Goal: Task Accomplishment & Management: Manage account settings

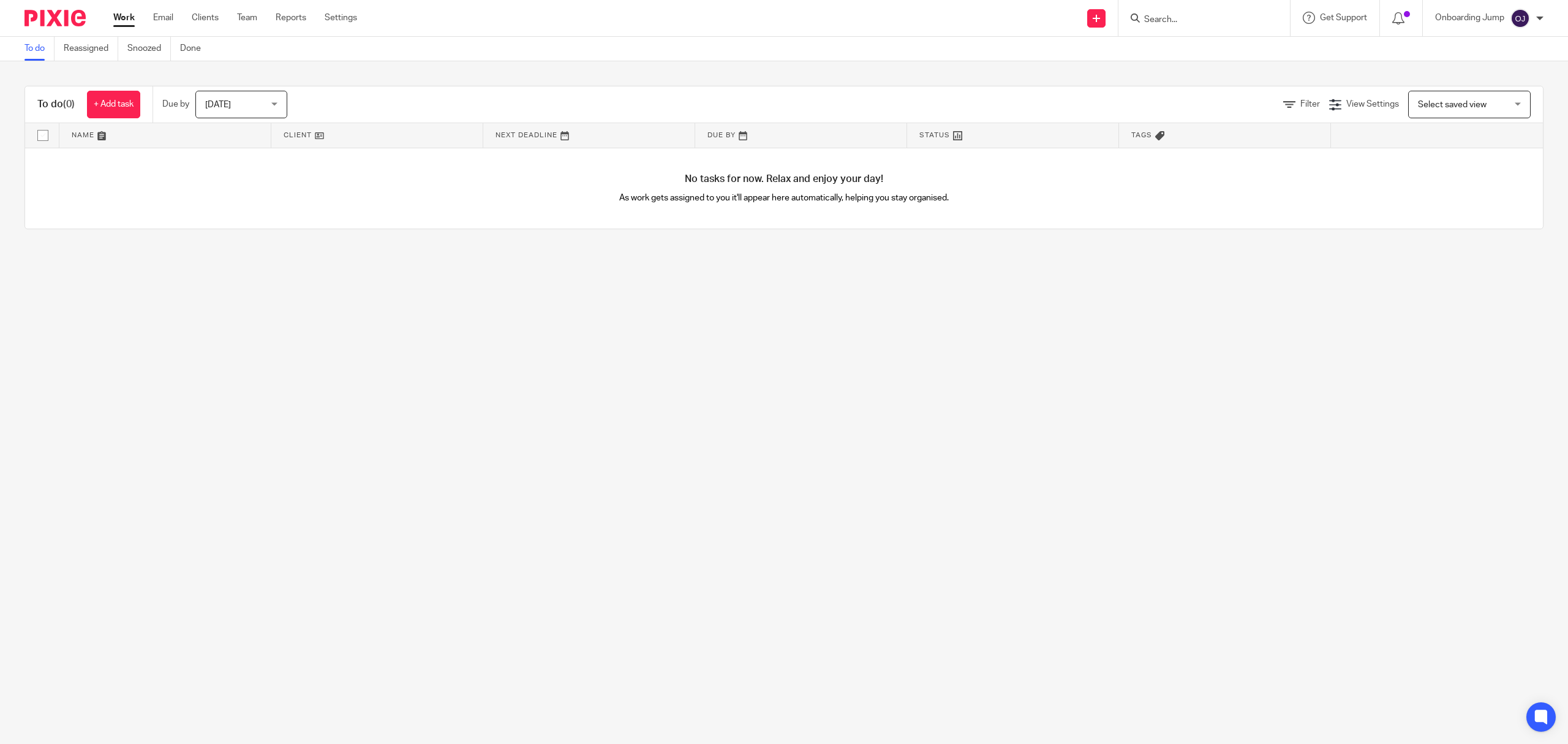
click at [1206, 21] on input "Search" at bounding box center [1197, 20] width 110 height 11
type input "oom"
click at [1222, 47] on link at bounding box center [1216, 47] width 152 height 19
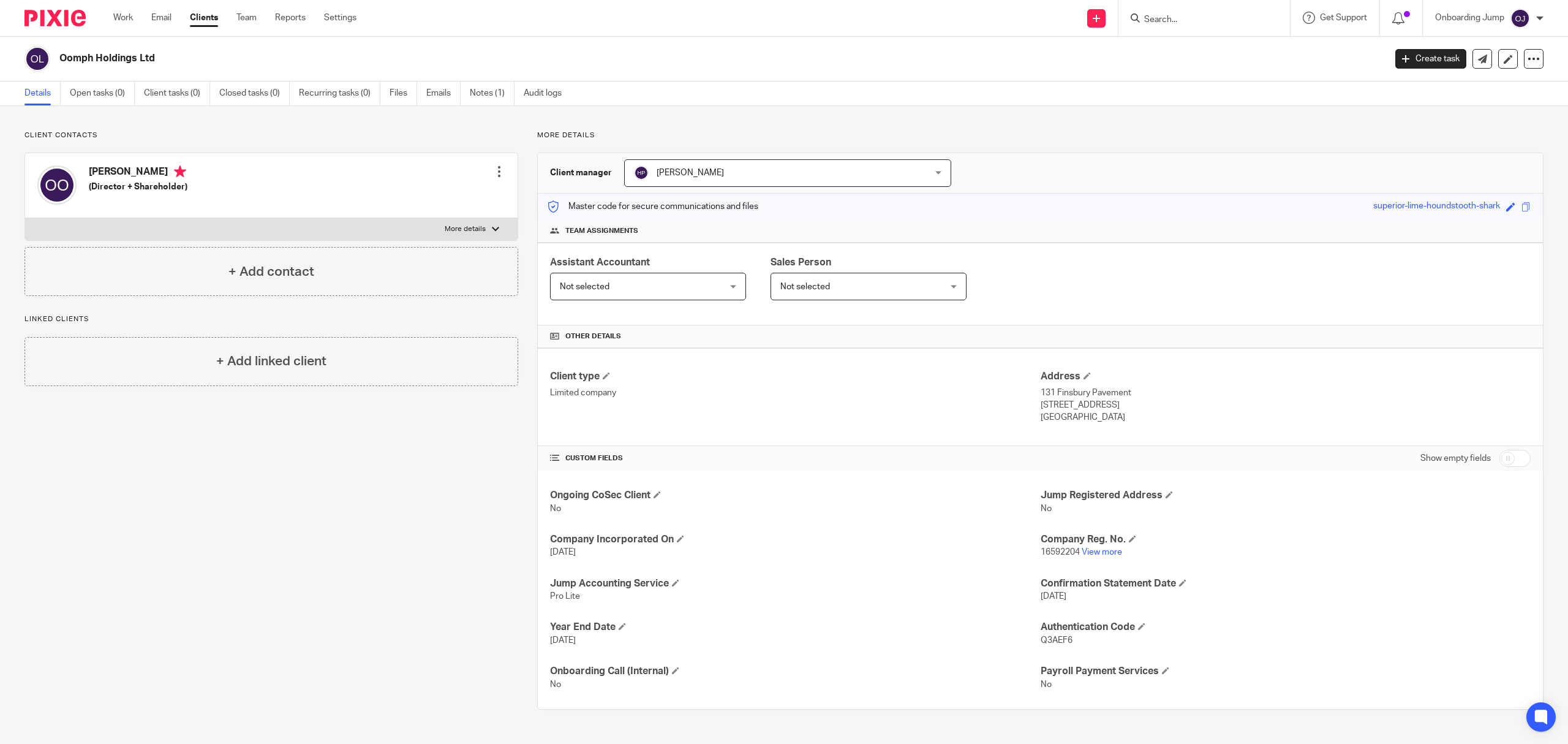
click at [1154, 15] on input "Search" at bounding box center [1197, 20] width 110 height 11
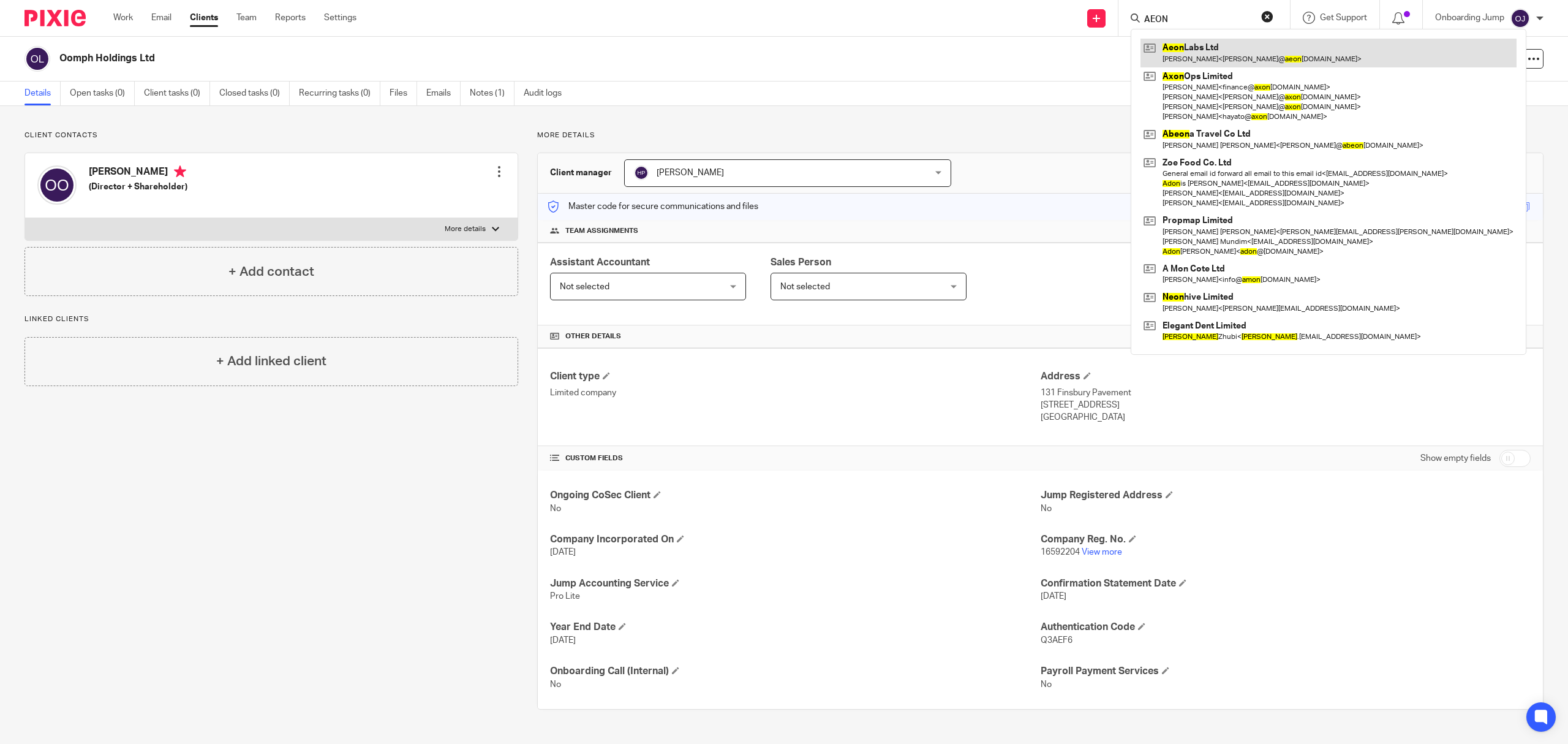
type input "AEON"
click at [1203, 65] on link at bounding box center [1328, 53] width 376 height 28
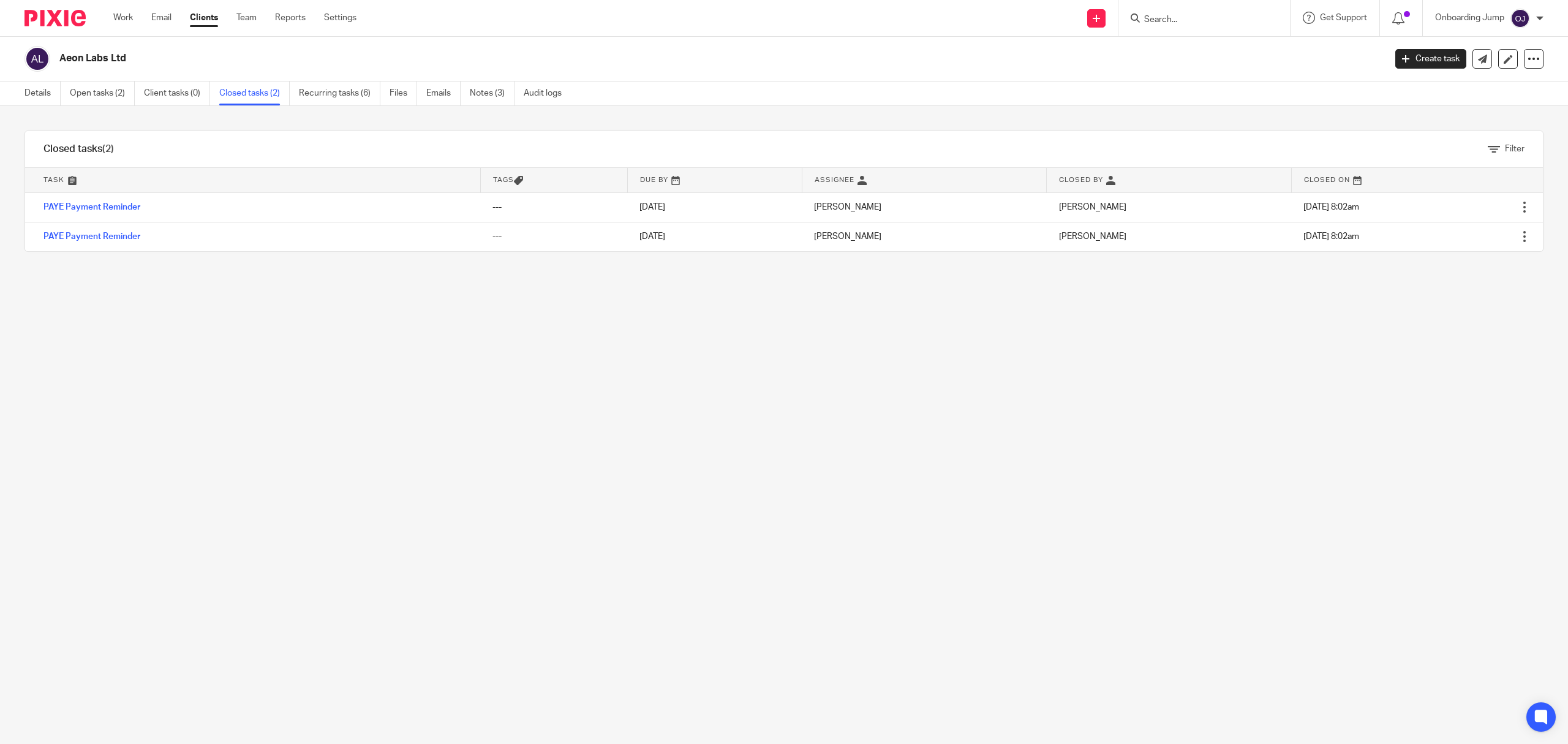
click at [332, 98] on link "Recurring tasks (6)" at bounding box center [340, 93] width 81 height 24
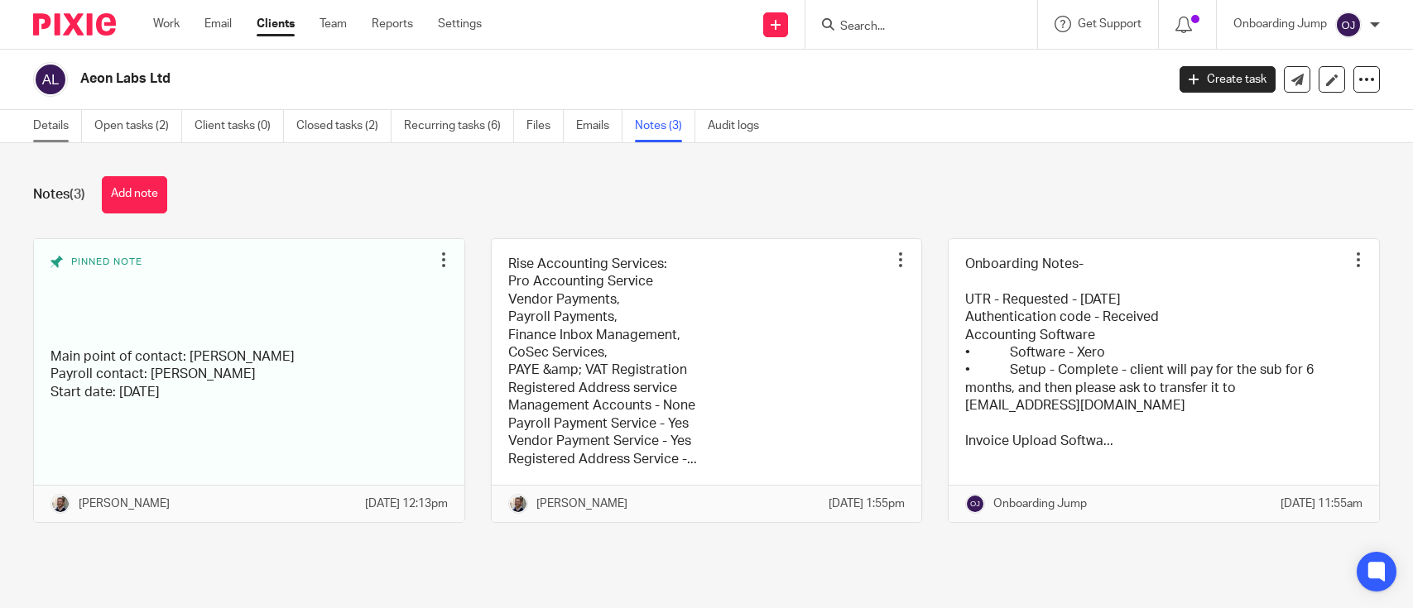
click at [62, 120] on link "Details" at bounding box center [57, 126] width 49 height 32
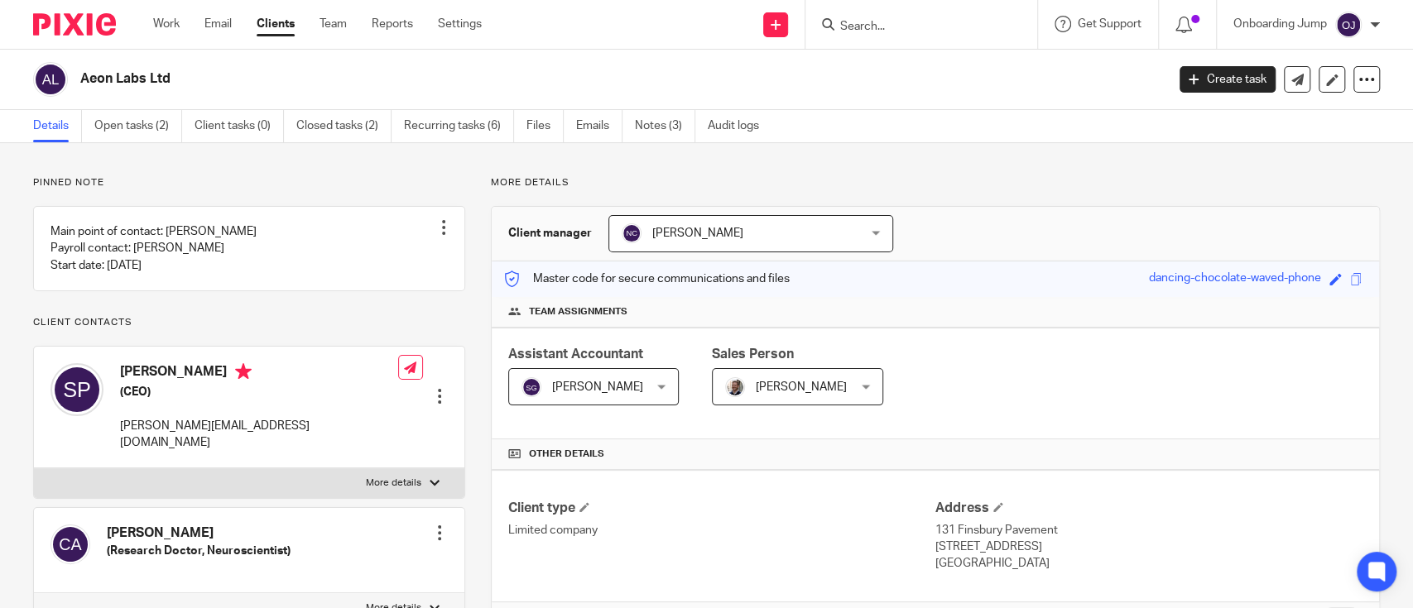
click at [278, 26] on link "Clients" at bounding box center [276, 24] width 38 height 17
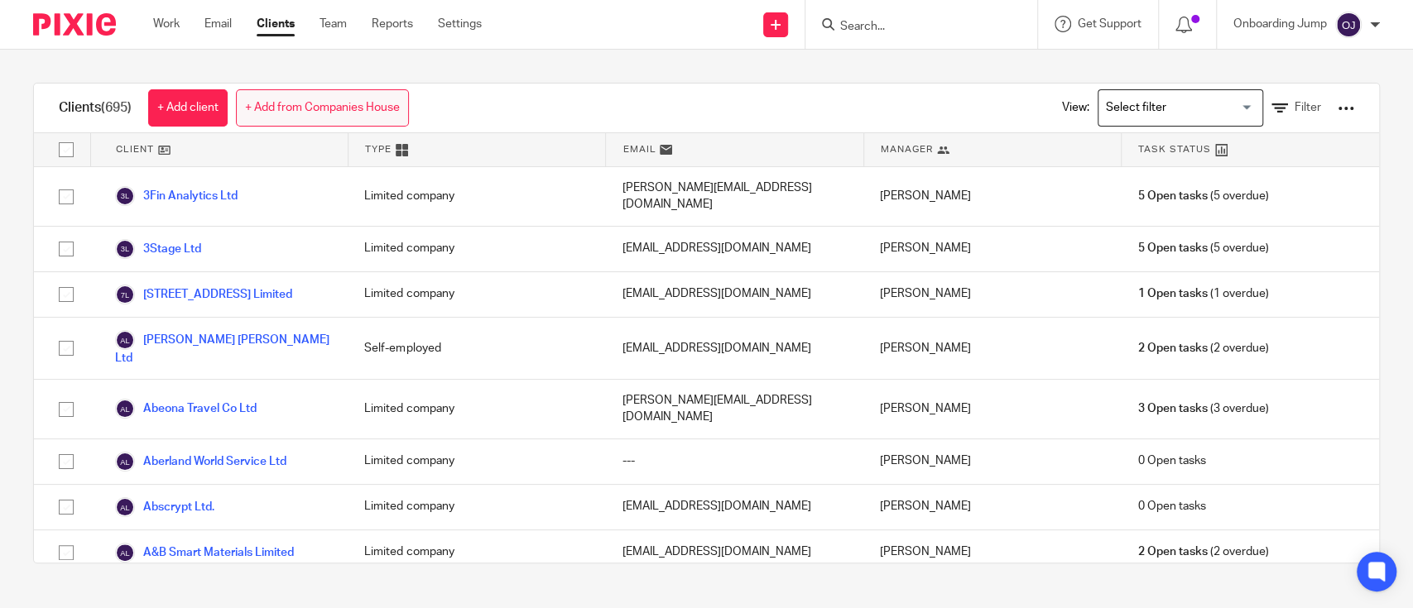
click at [305, 98] on link "+ Add from Companies House" at bounding box center [322, 107] width 173 height 37
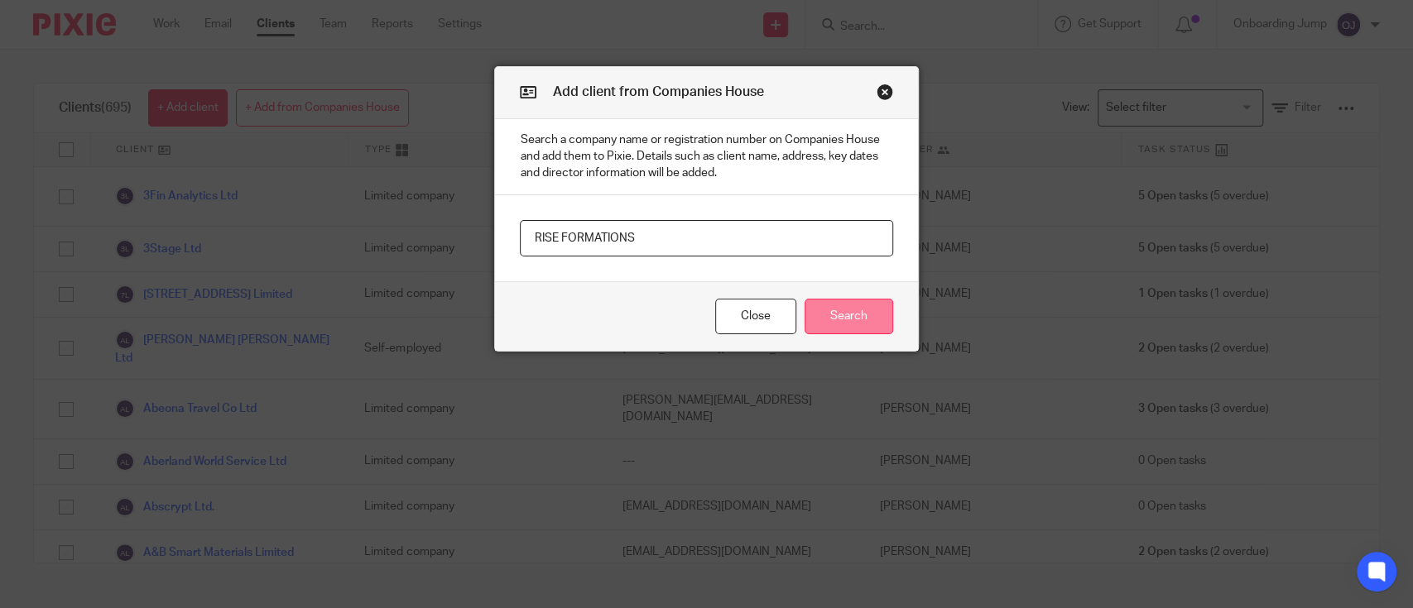
type input "RISE FORMATIONS"
click at [816, 310] on button "Search" at bounding box center [849, 317] width 89 height 36
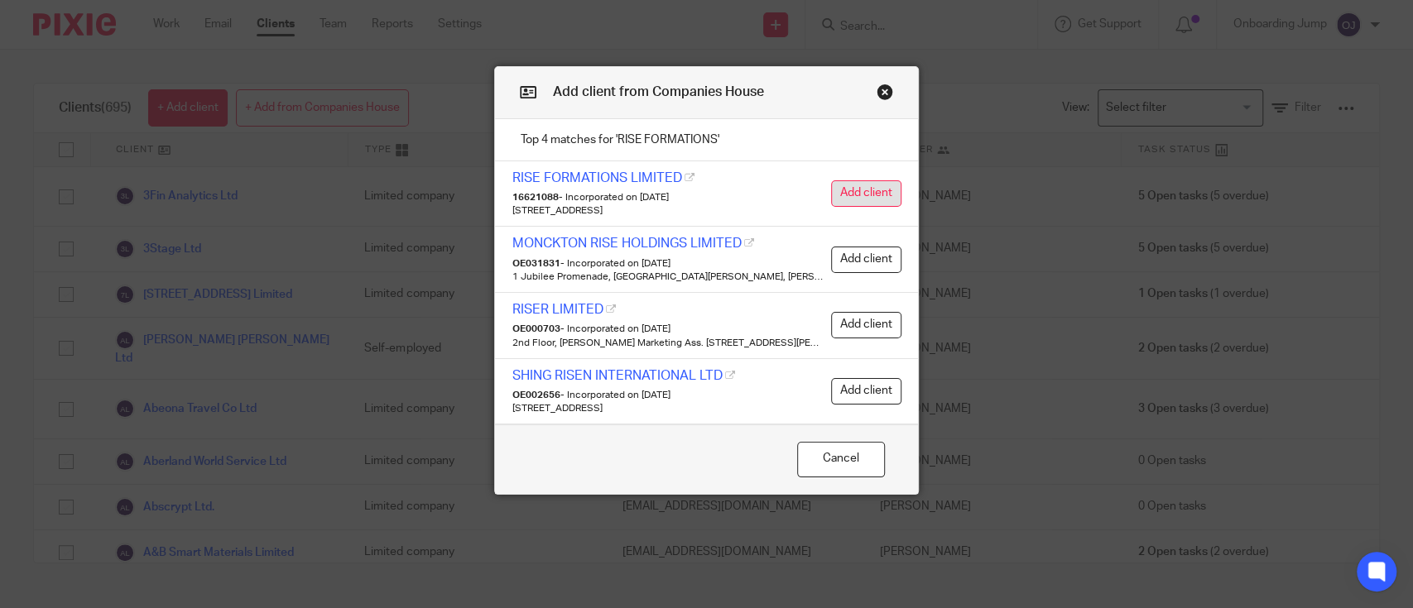
click at [844, 195] on button "Add client" at bounding box center [866, 193] width 70 height 26
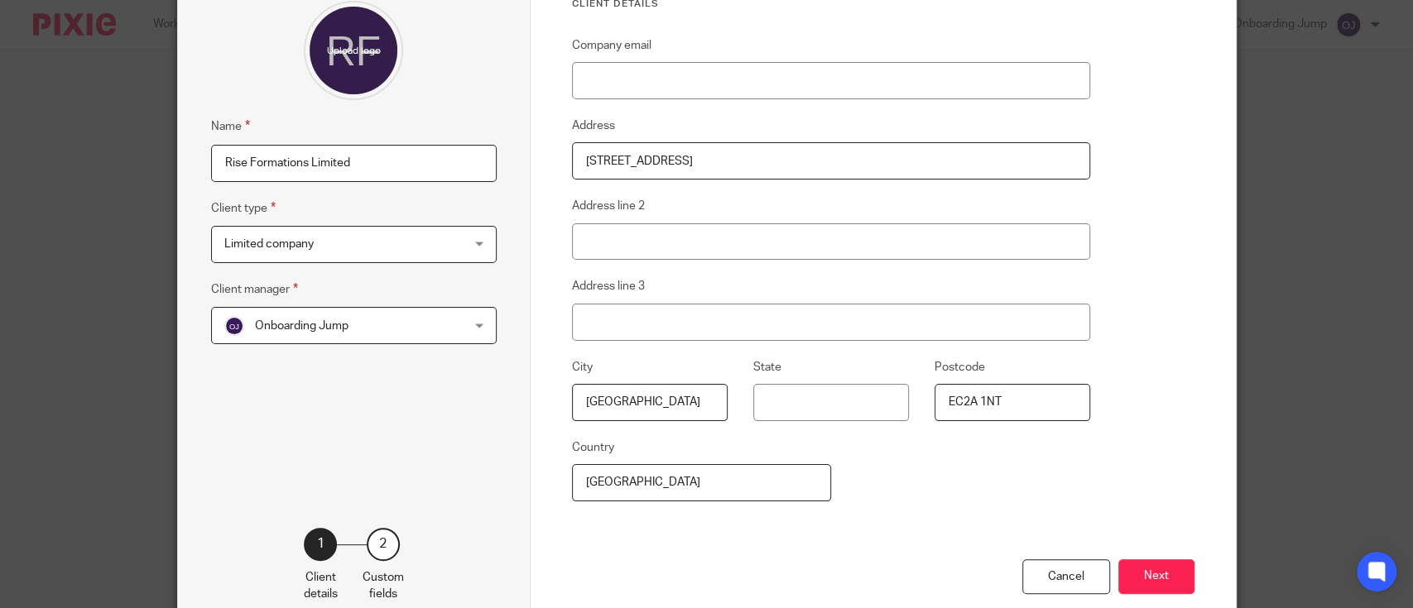
scroll to position [152, 0]
click at [305, 328] on span "Onboarding Jump" at bounding box center [302, 326] width 94 height 12
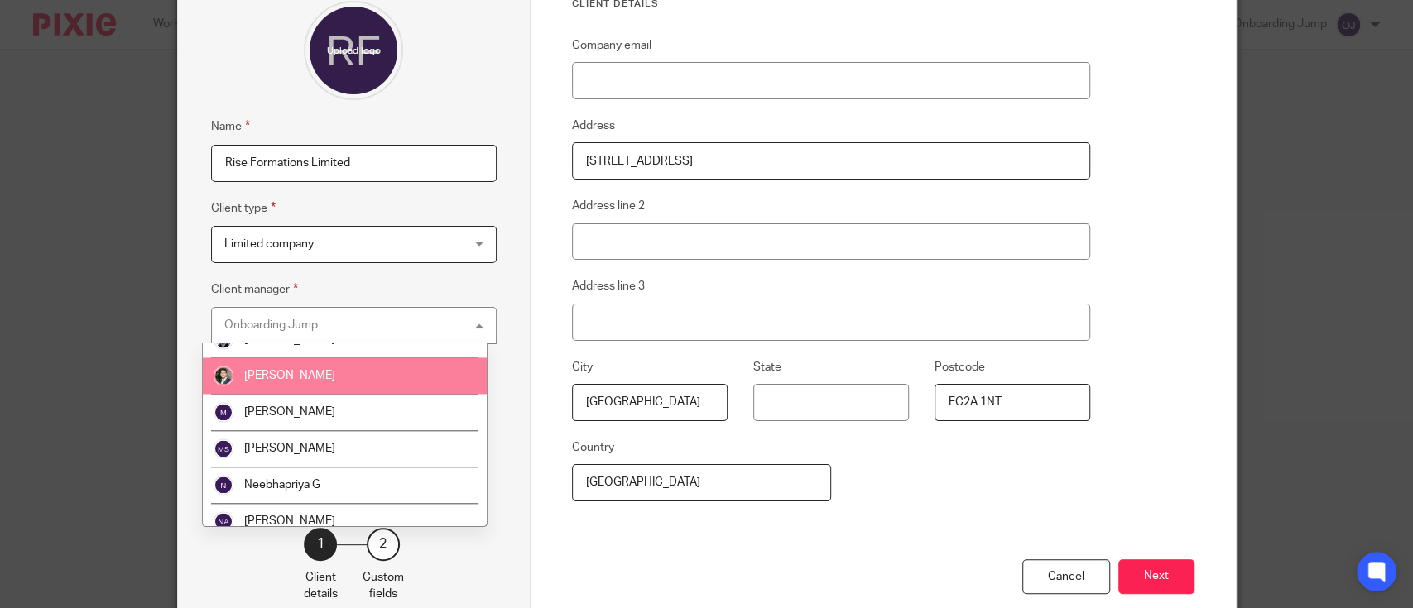
scroll to position [1799, 0]
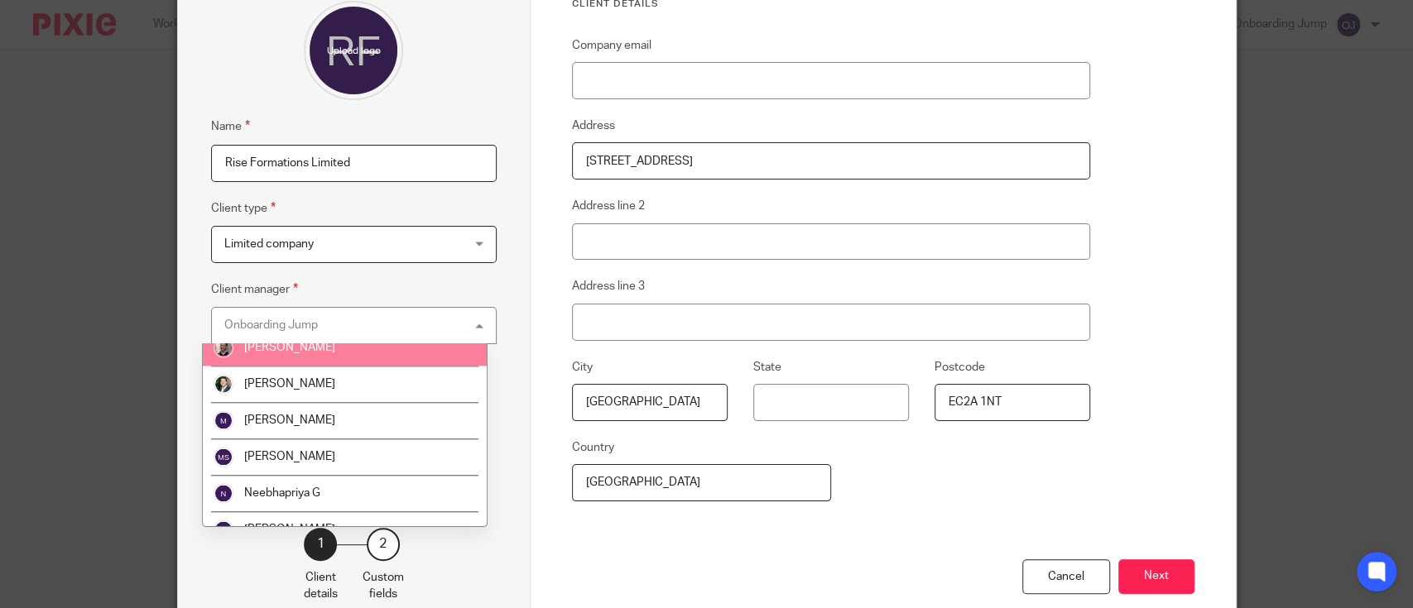
click at [292, 348] on span "[PERSON_NAME]" at bounding box center [289, 348] width 91 height 12
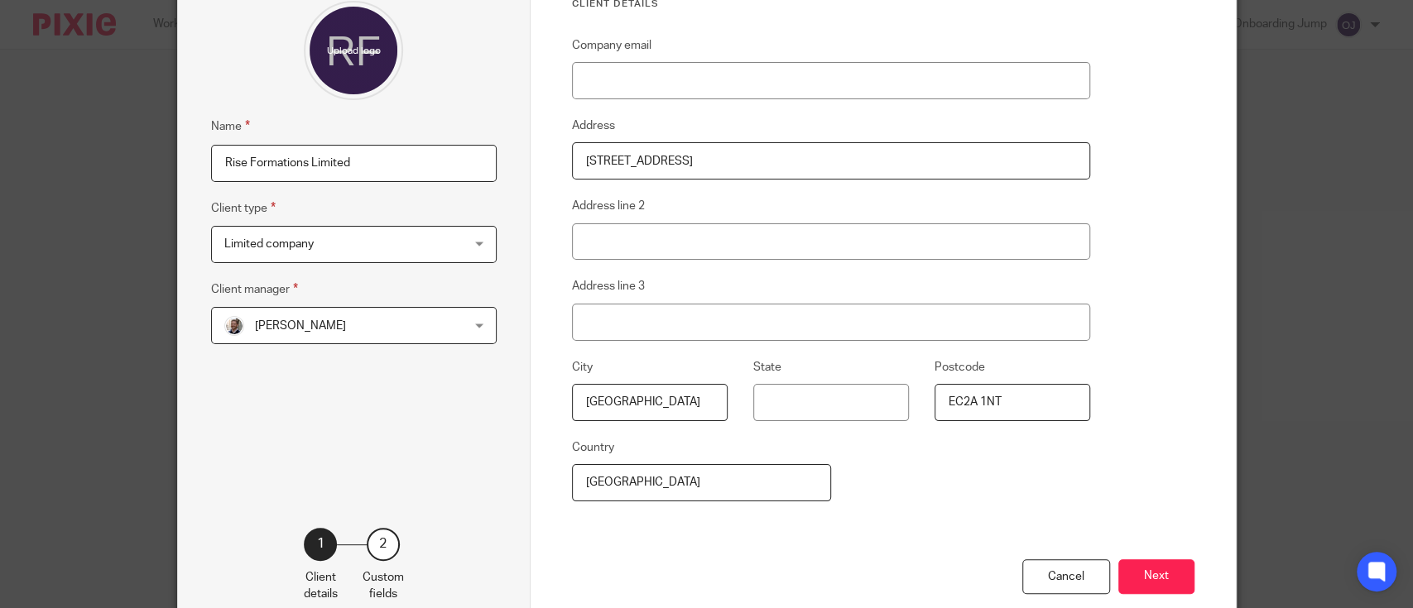
click at [1166, 578] on button "Next" at bounding box center [1156, 578] width 76 height 36
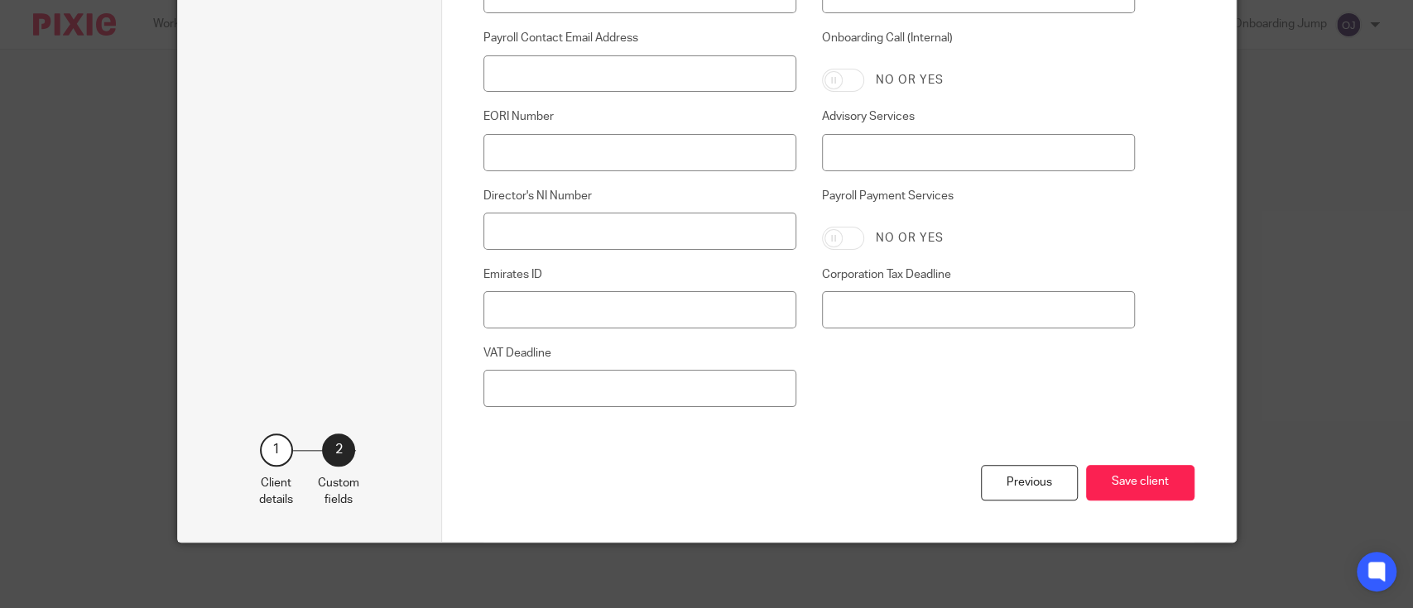
scroll to position [976, 0]
click at [1147, 473] on button "Save client" at bounding box center [1140, 484] width 108 height 36
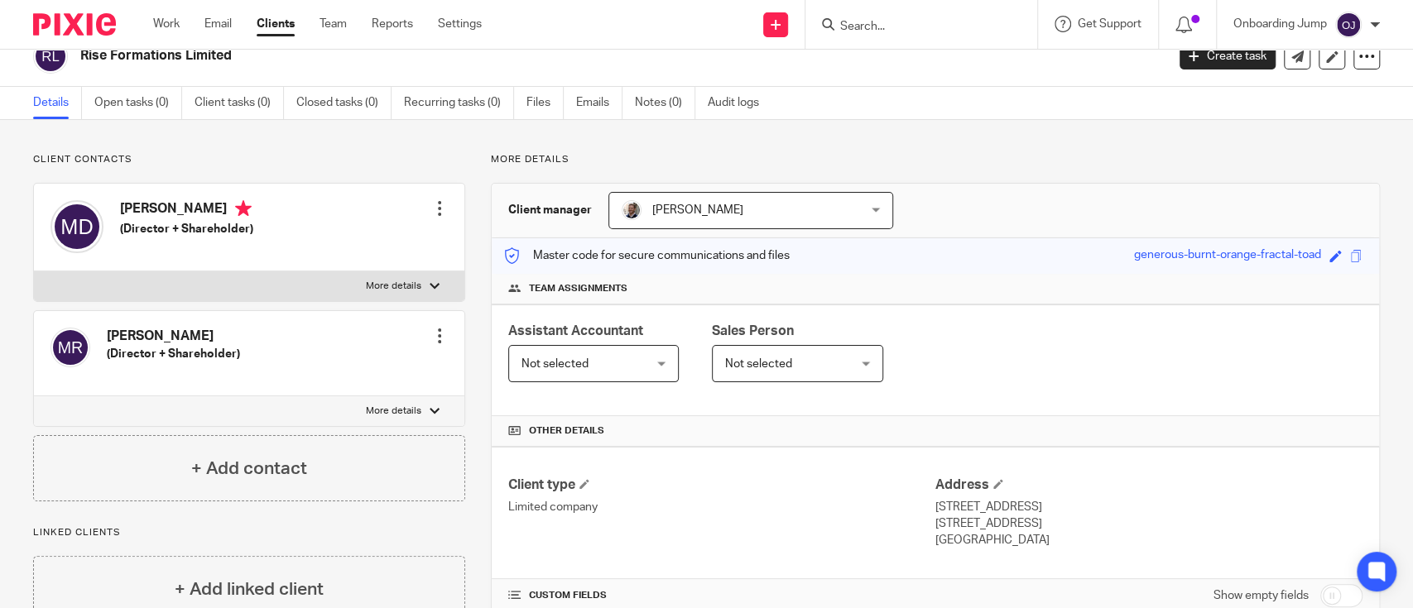
scroll to position [37, 0]
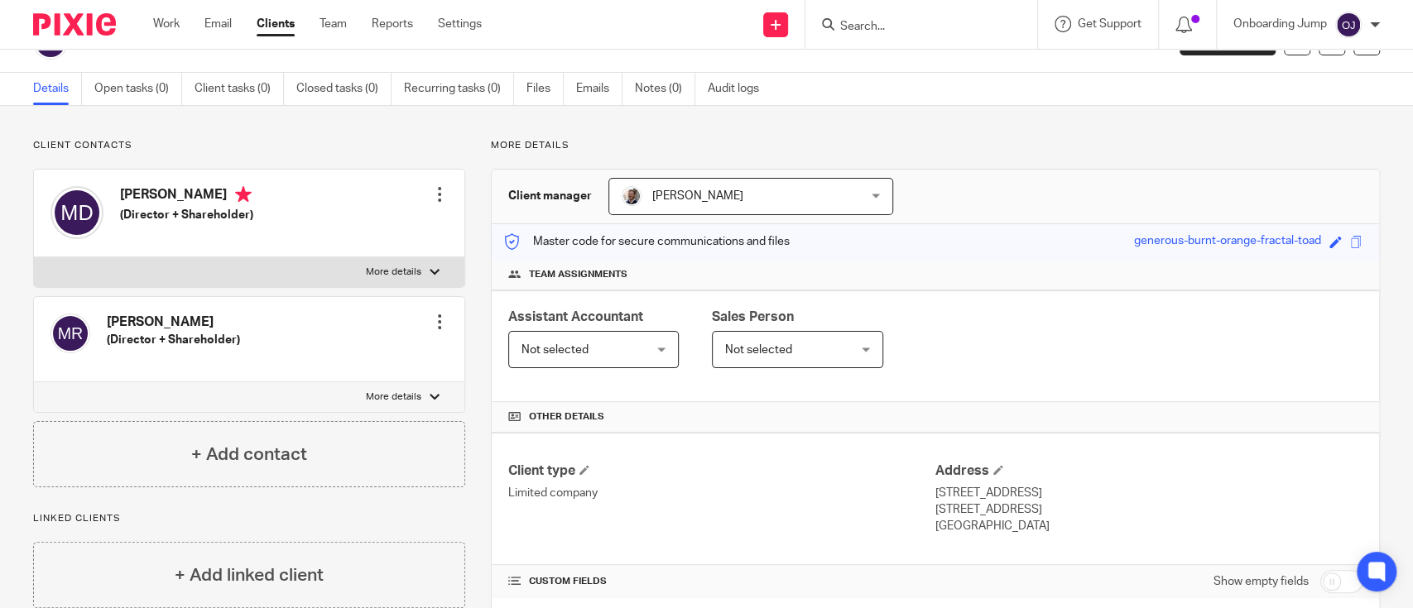
click at [576, 328] on div "Assistant Accountant Not selected Not selected Not selected Aashish A Abinandha…" at bounding box center [593, 338] width 171 height 60
click at [579, 348] on span "Not selected" at bounding box center [554, 350] width 67 height 12
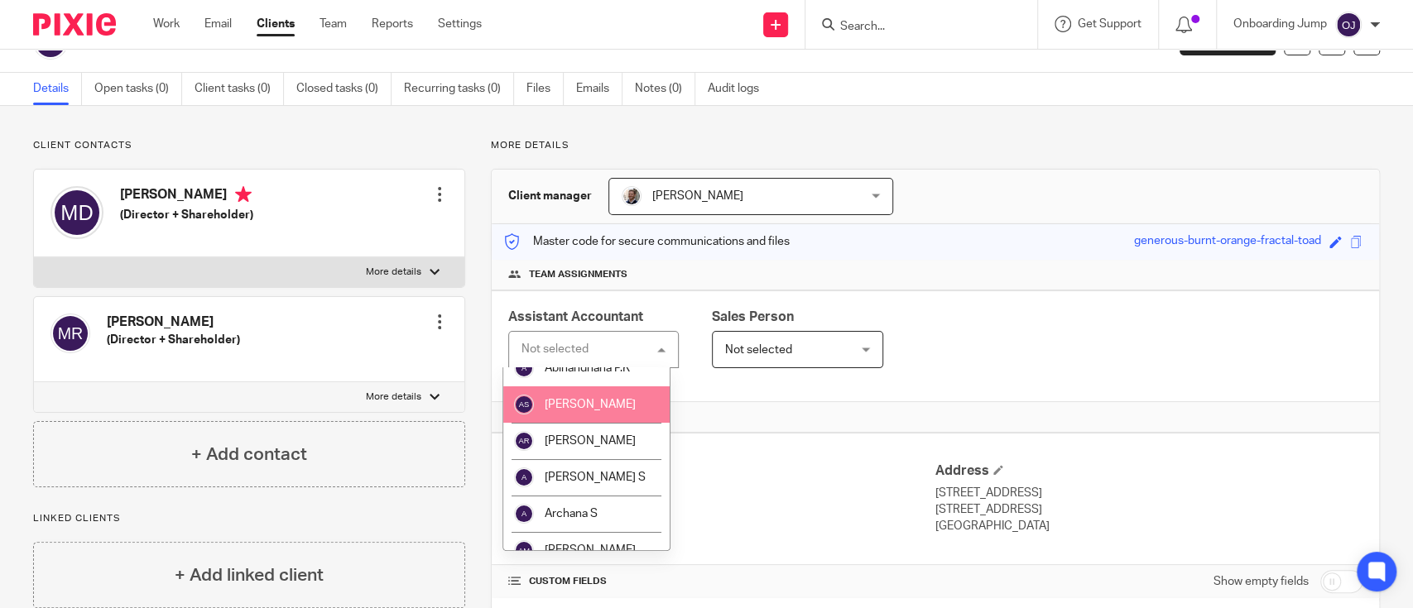
scroll to position [0, 0]
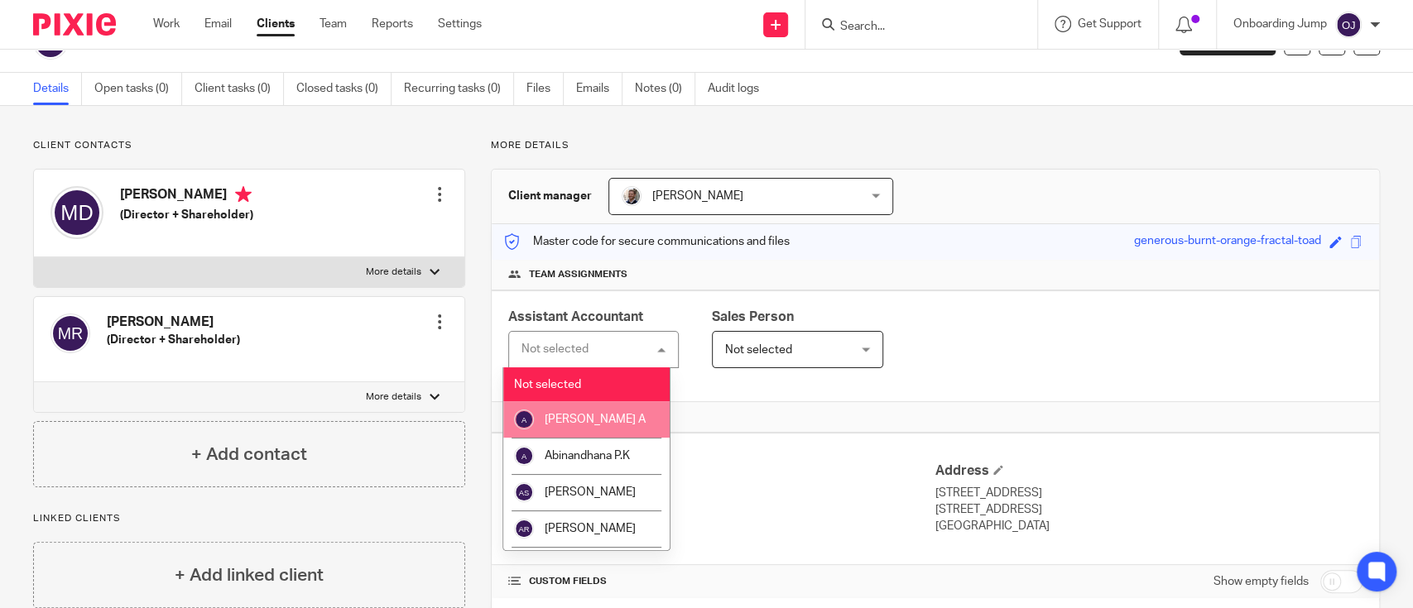
click at [431, 194] on div at bounding box center [439, 194] width 17 height 17
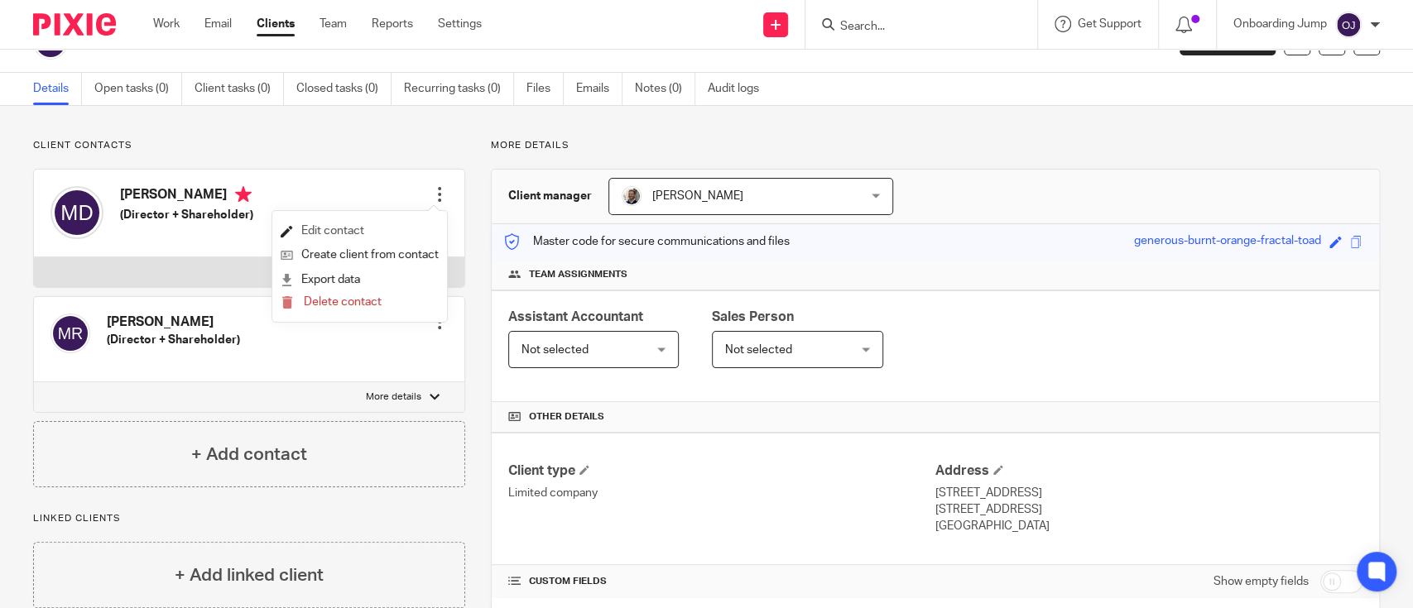
click at [349, 230] on link "Edit contact" at bounding box center [360, 231] width 158 height 24
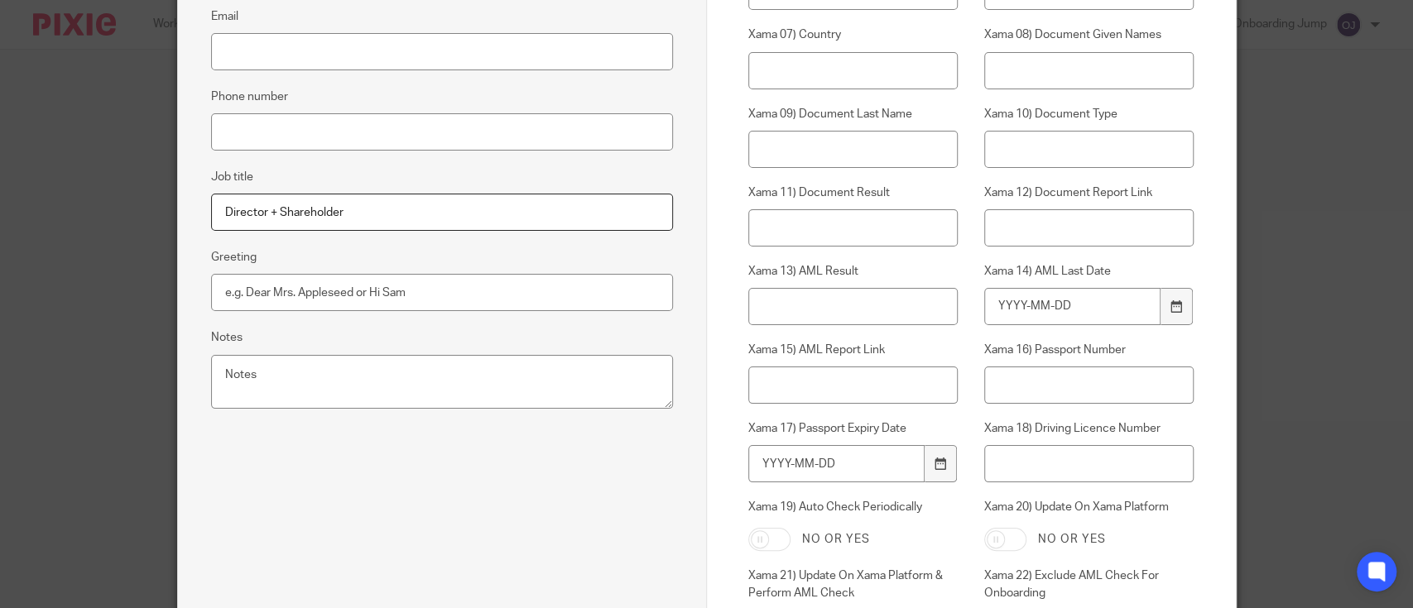
scroll to position [673, 0]
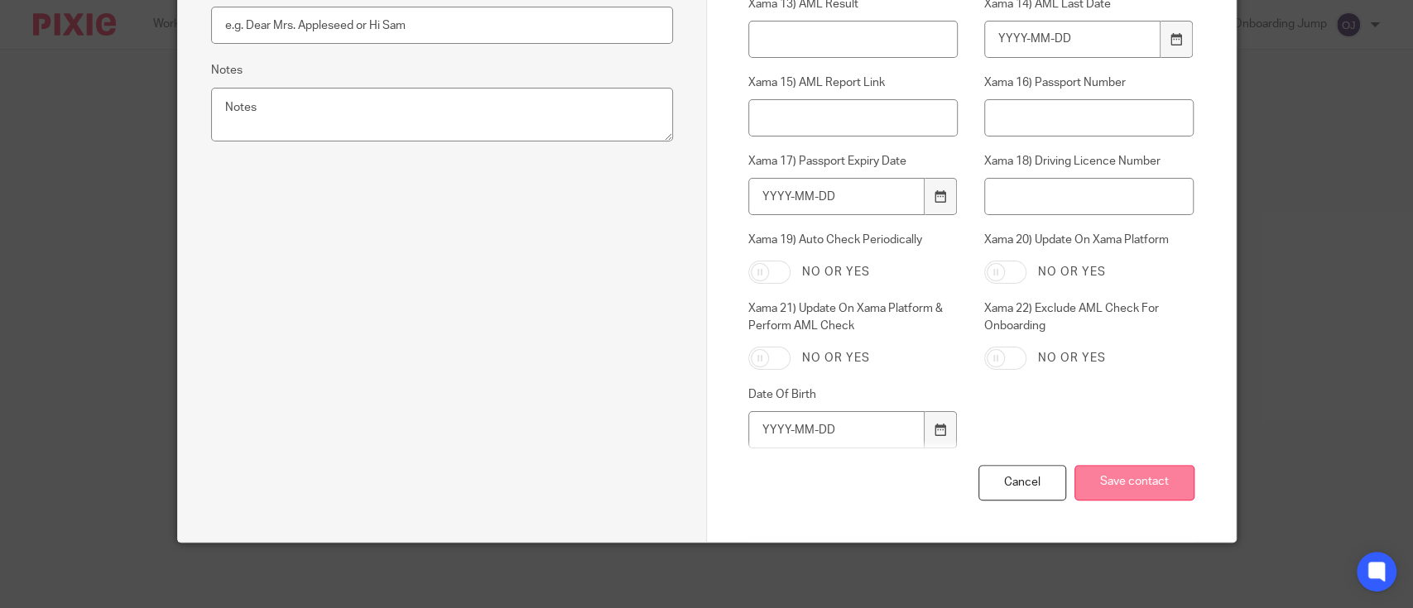
click at [1134, 482] on input "Save contact" at bounding box center [1134, 483] width 120 height 36
click at [1148, 487] on input "Save contact" at bounding box center [1134, 483] width 120 height 36
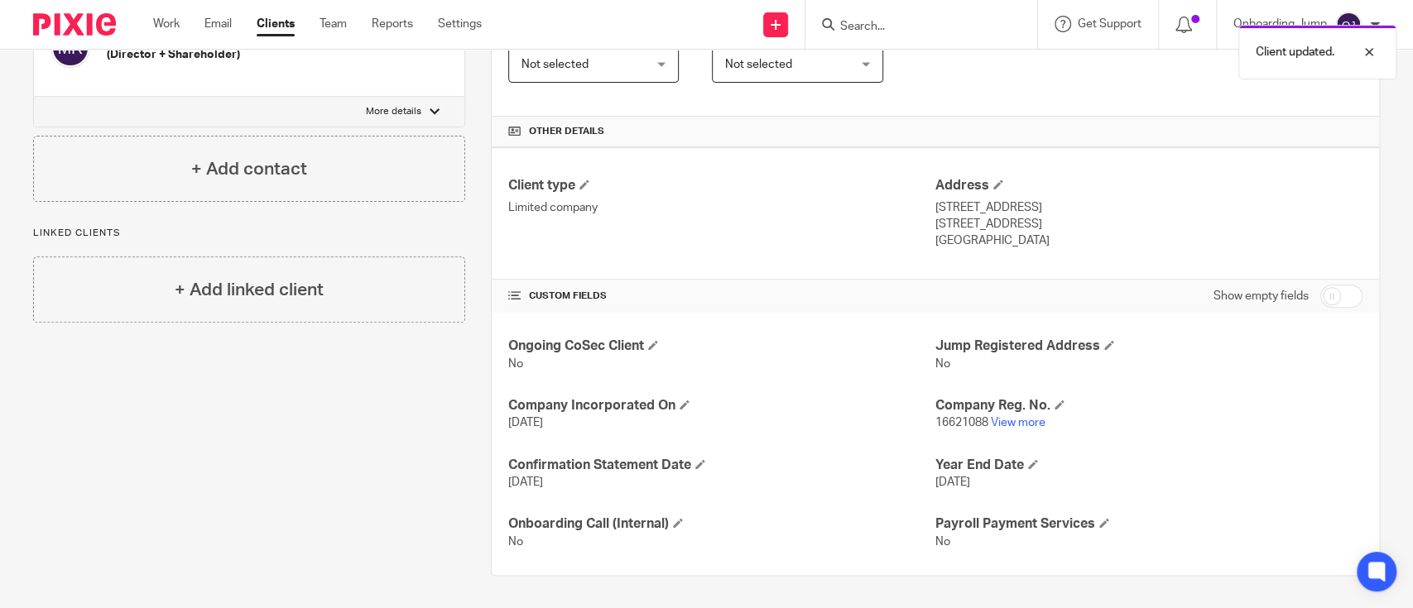
scroll to position [322, 0]
click at [1002, 420] on link "View more" at bounding box center [1018, 424] width 55 height 12
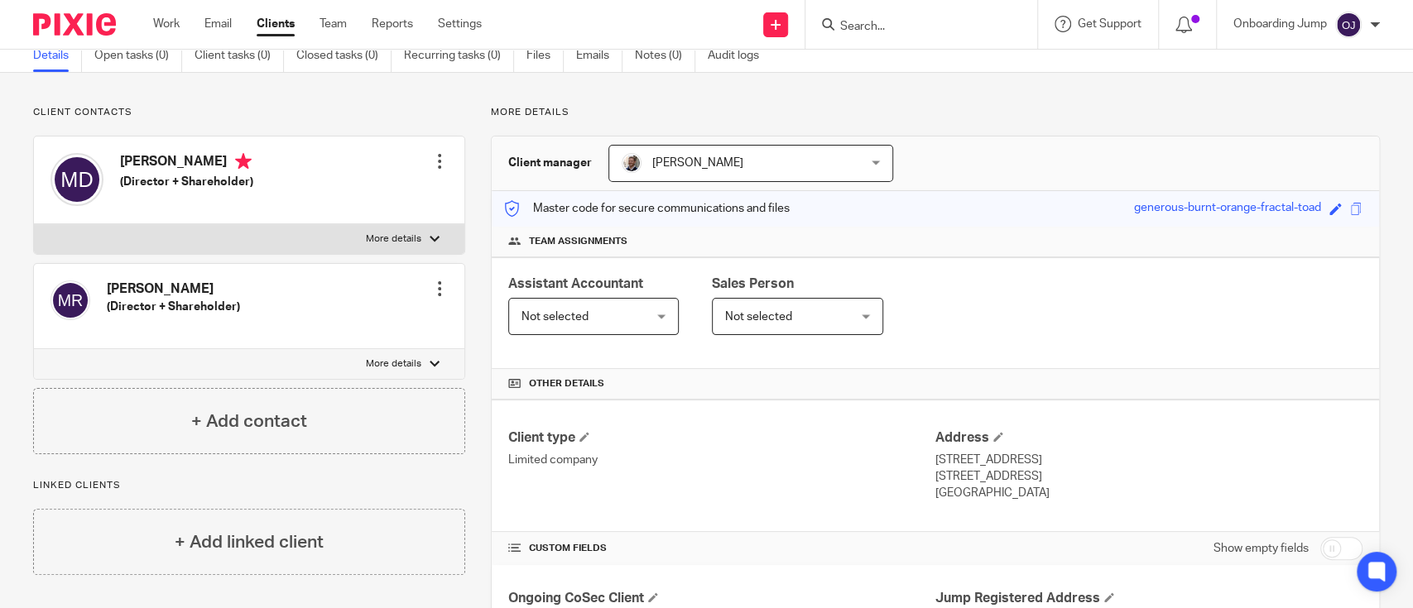
scroll to position [69, 0]
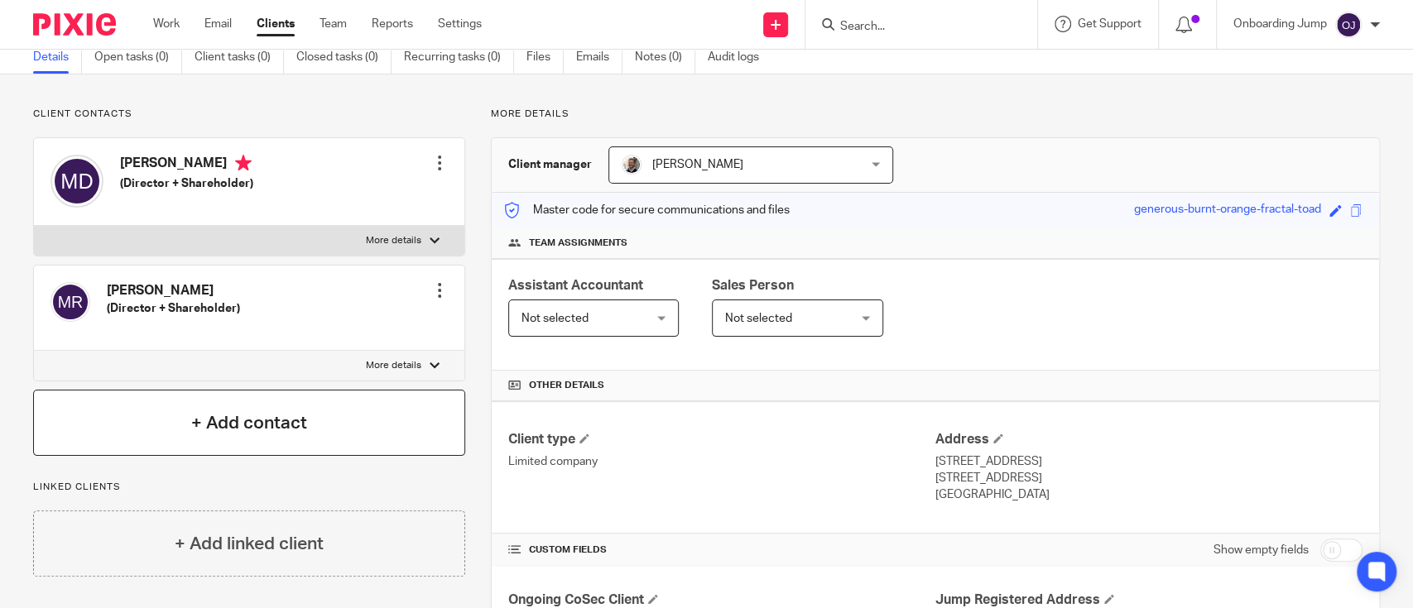
click at [262, 426] on h4 "+ Add contact" at bounding box center [249, 424] width 116 height 26
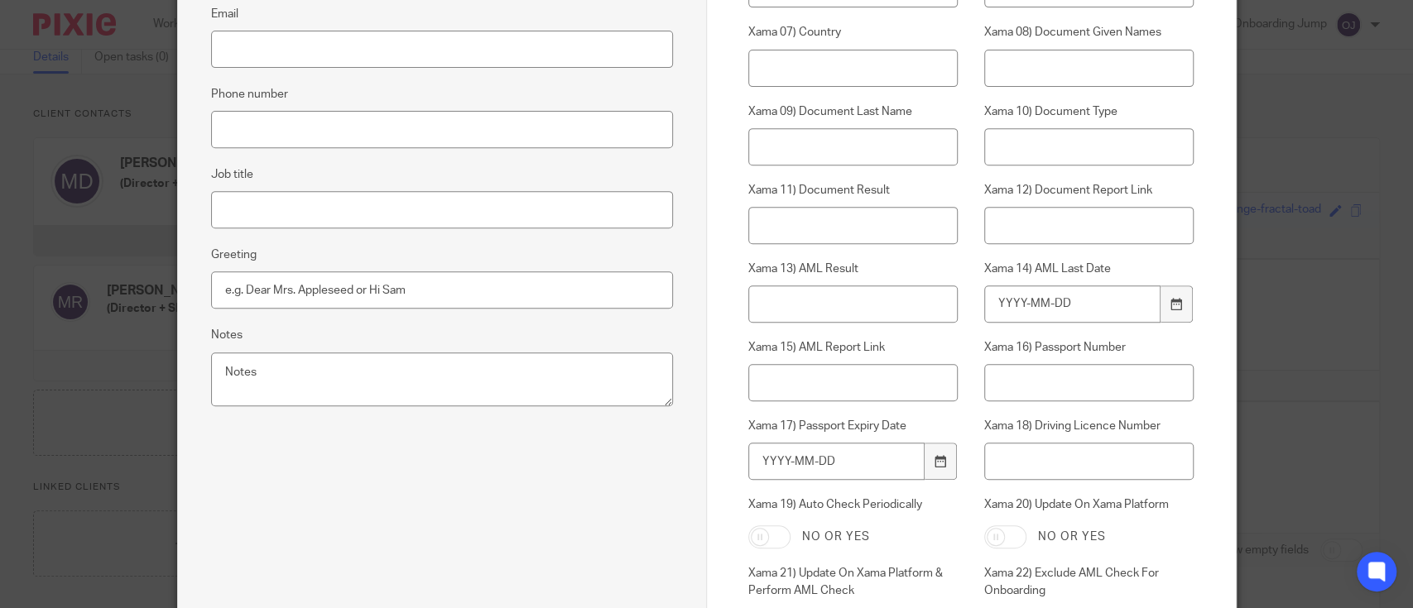
scroll to position [673, 0]
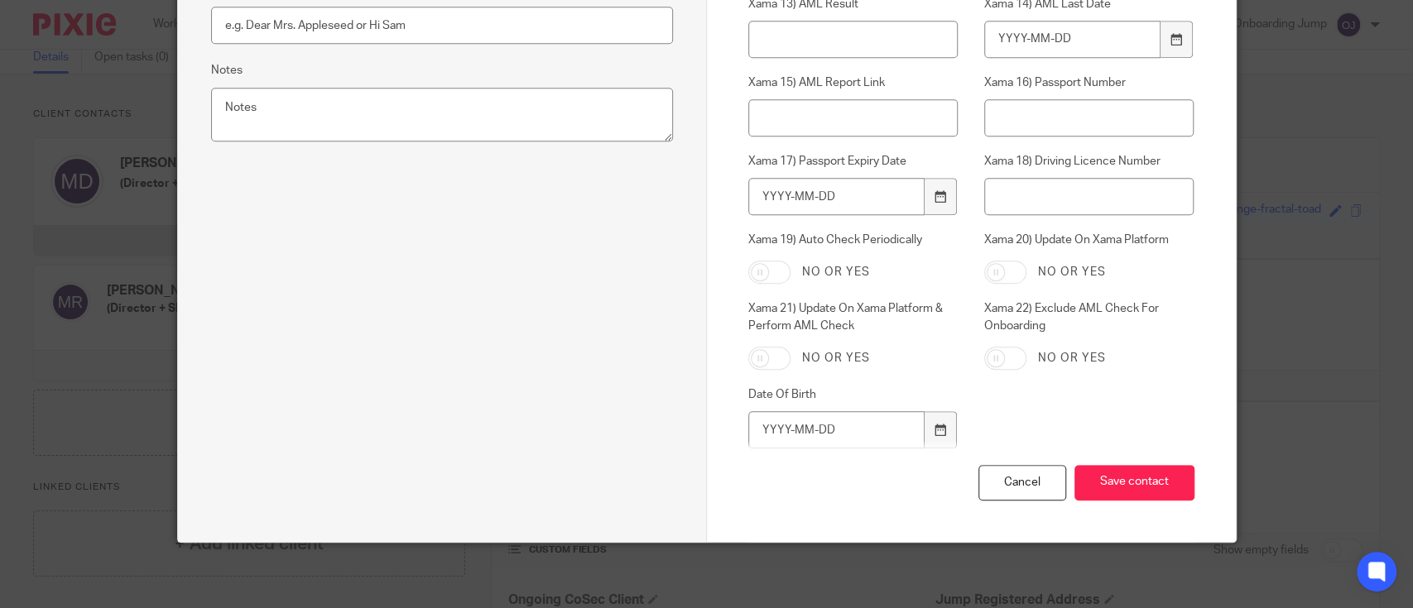
click at [1115, 492] on input "Save contact" at bounding box center [1134, 483] width 120 height 36
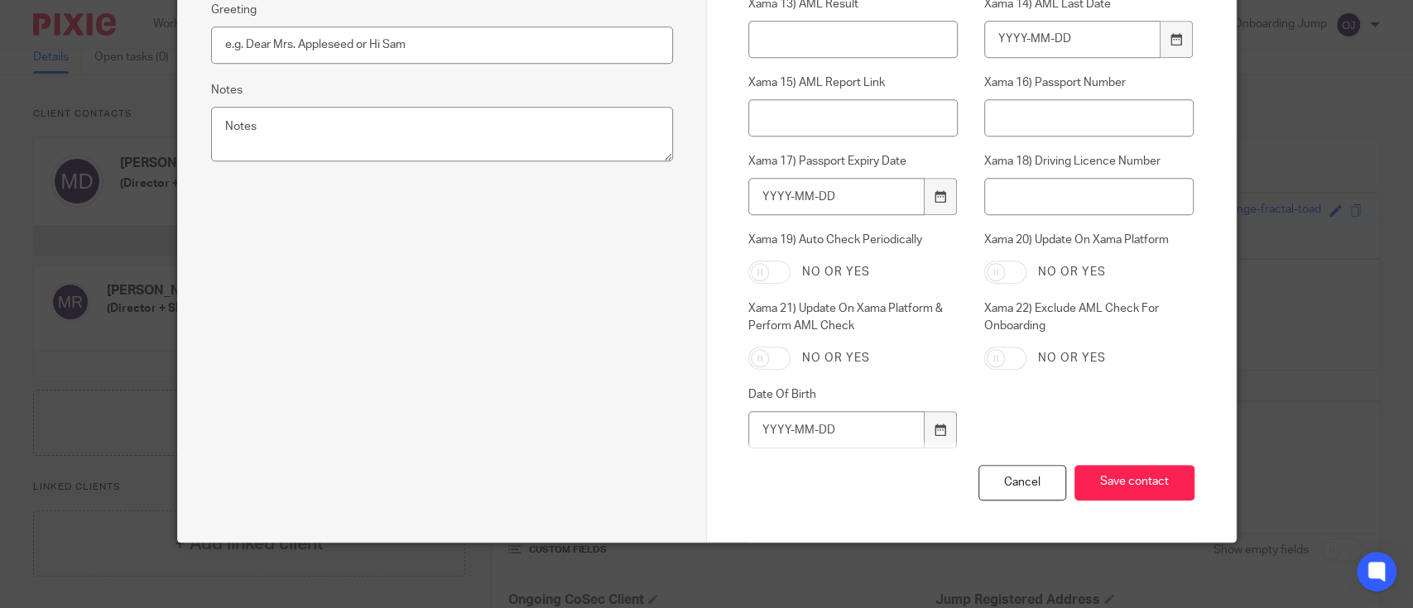
scroll to position [73, 0]
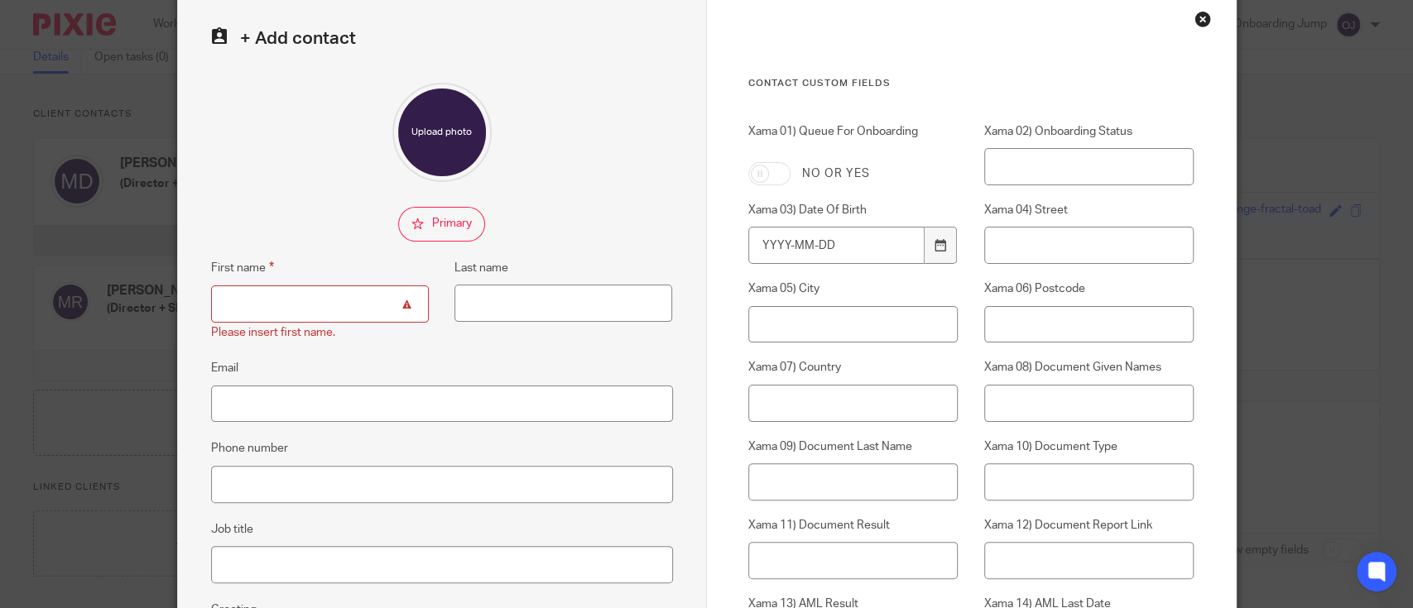
click at [1194, 19] on div "Close this dialog window" at bounding box center [1202, 19] width 17 height 17
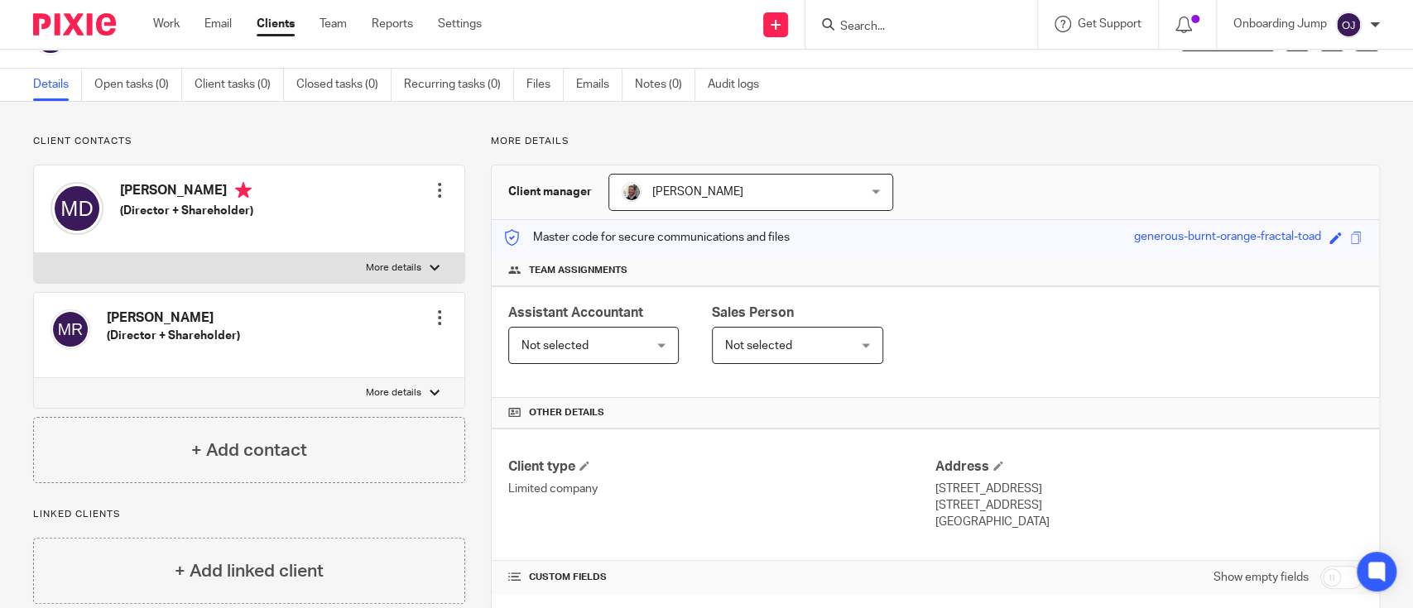
scroll to position [43, 0]
click at [437, 192] on div at bounding box center [439, 188] width 17 height 17
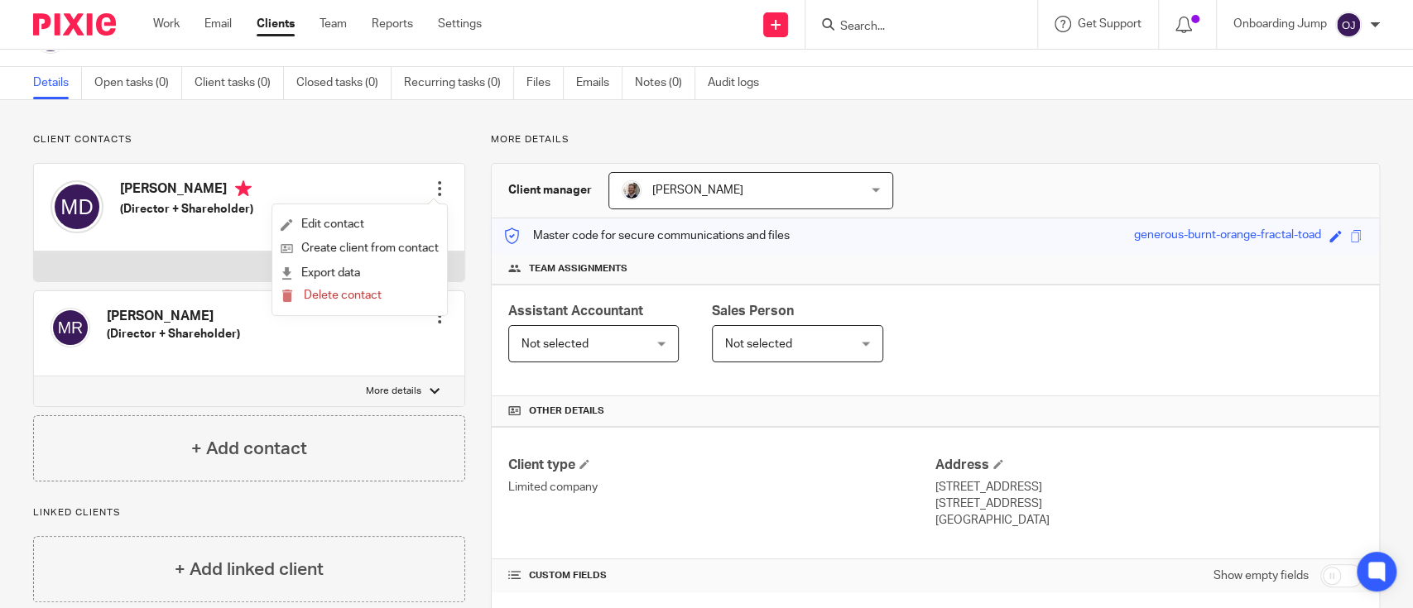
click at [394, 319] on div "Max Raynor (Director + Shareholder) Edit contact Create client from contact Exp…" at bounding box center [249, 333] width 430 height 85
click at [433, 319] on div at bounding box center [439, 316] width 17 height 17
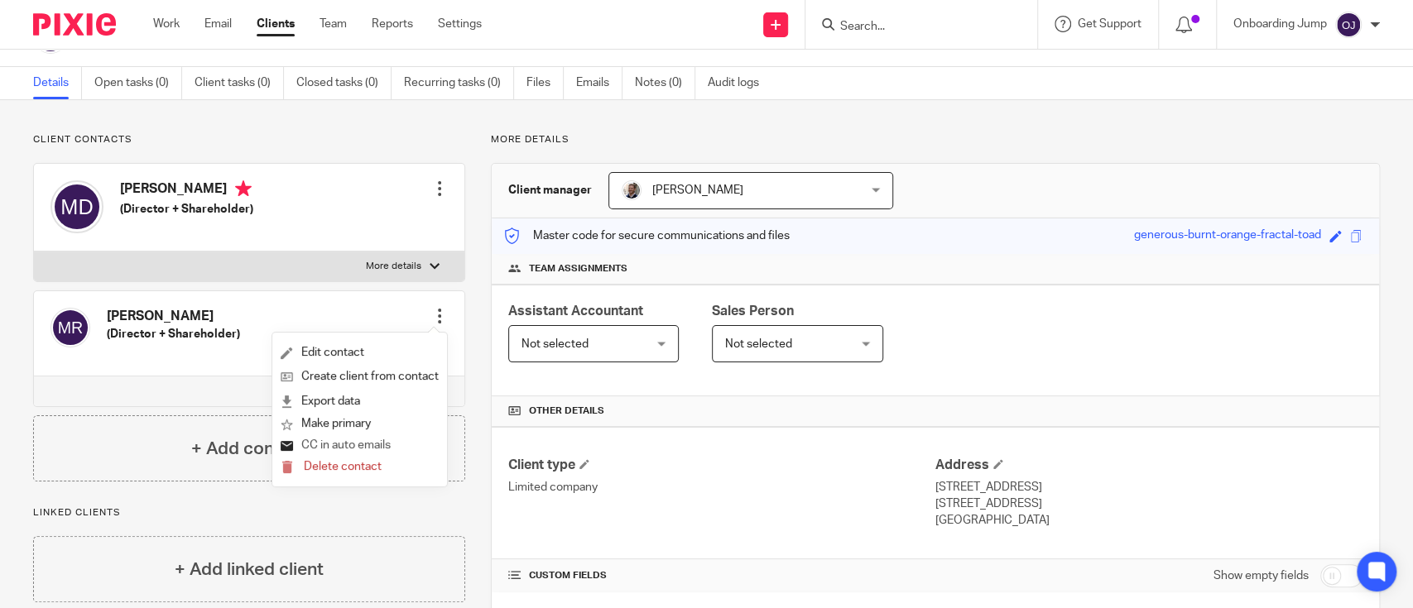
click at [360, 446] on button "CC in auto emails" at bounding box center [336, 446] width 110 height 22
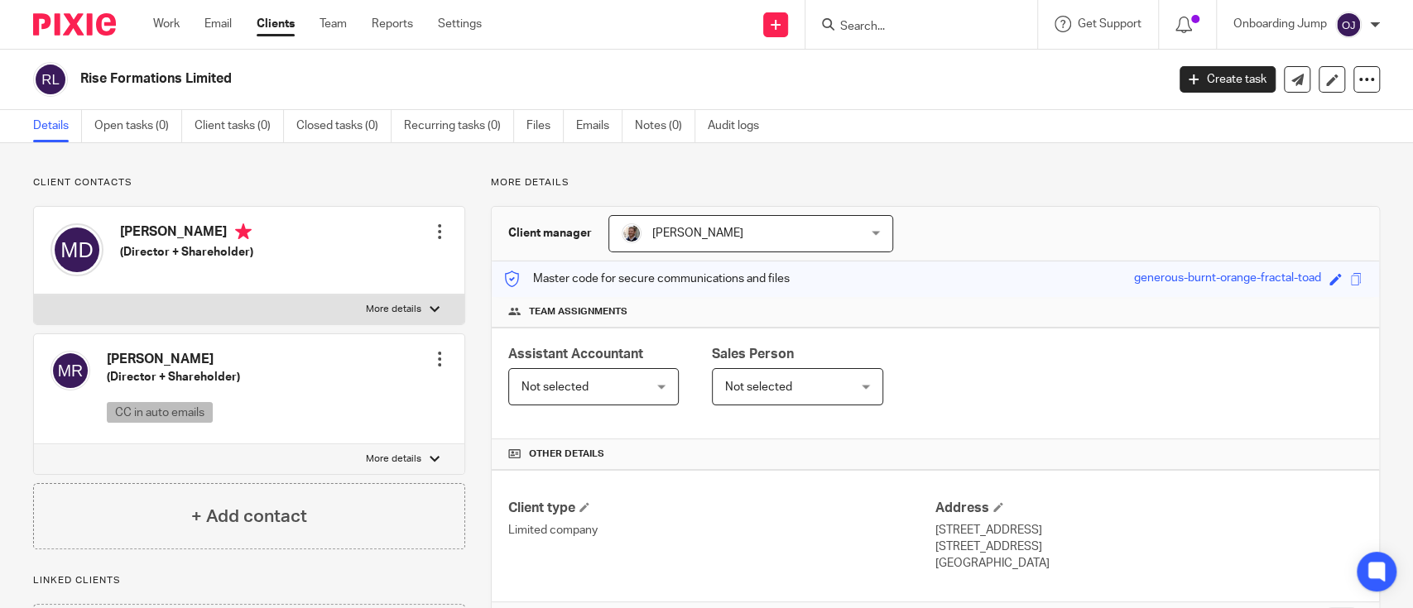
click at [899, 30] on input "Search" at bounding box center [912, 27] width 149 height 15
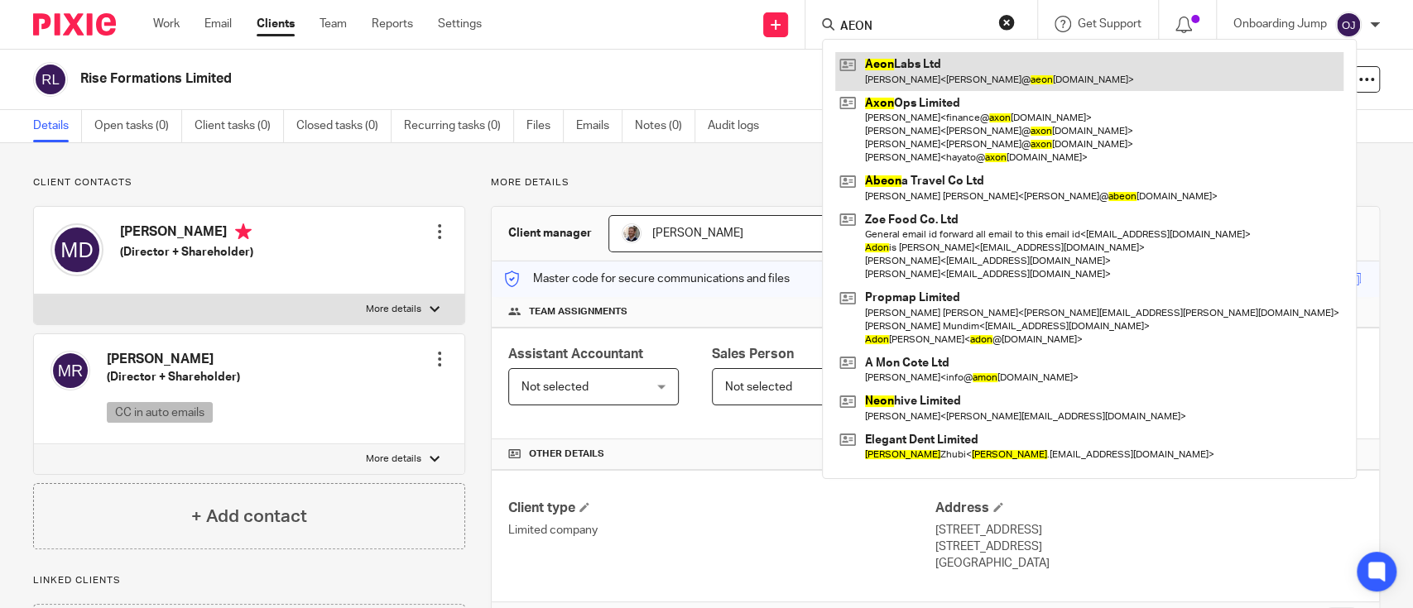
type input "AEON"
click at [920, 81] on link at bounding box center [1089, 71] width 508 height 38
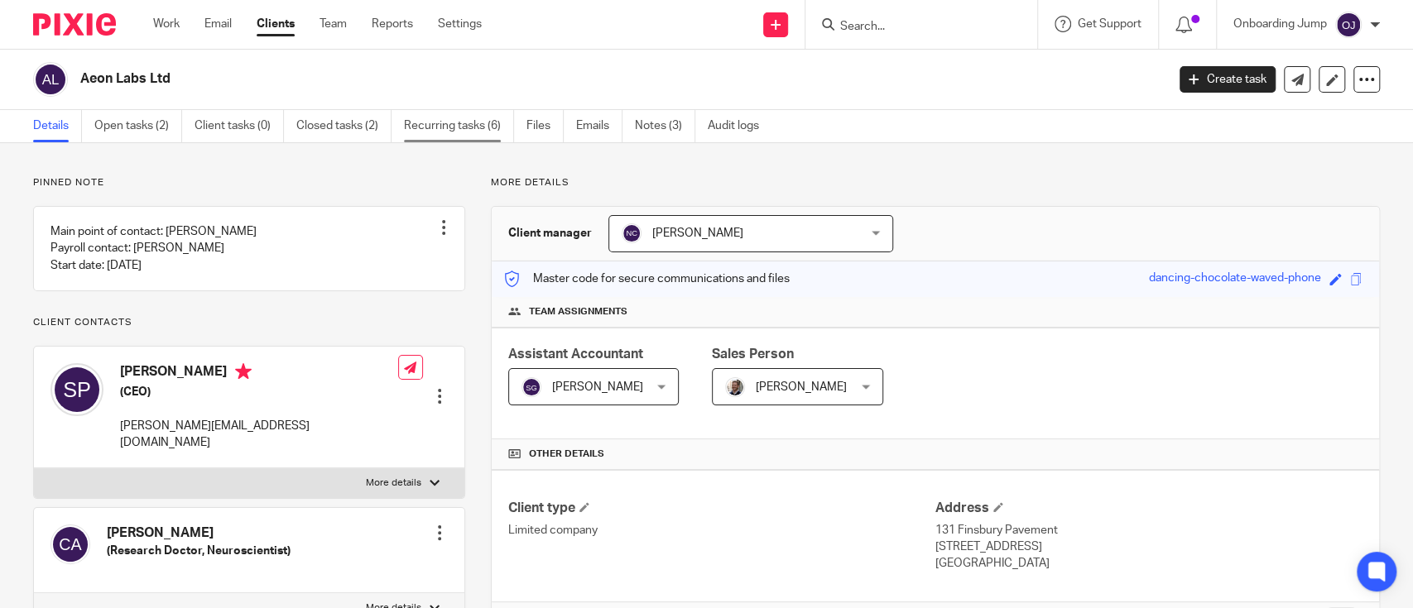
click at [471, 122] on link "Recurring tasks (6)" at bounding box center [459, 126] width 110 height 32
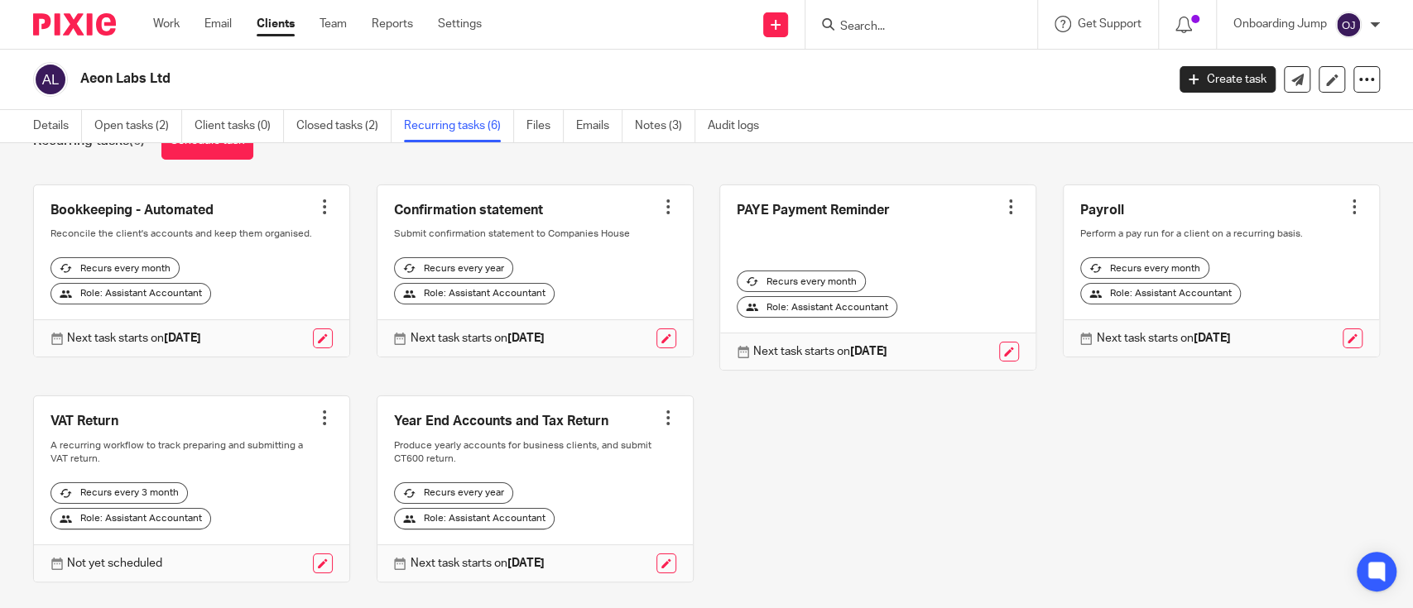
scroll to position [56, 0]
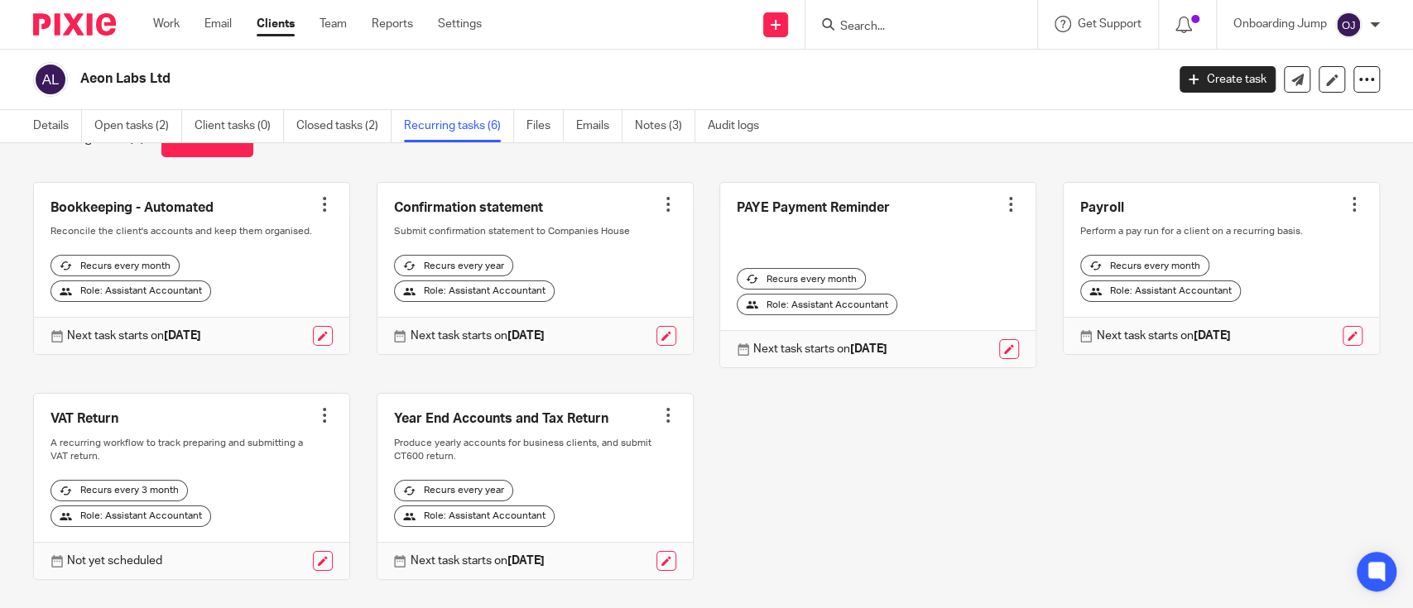
click at [899, 6] on div at bounding box center [921, 24] width 232 height 49
click at [899, 34] on input "Search" at bounding box center [912, 27] width 149 height 15
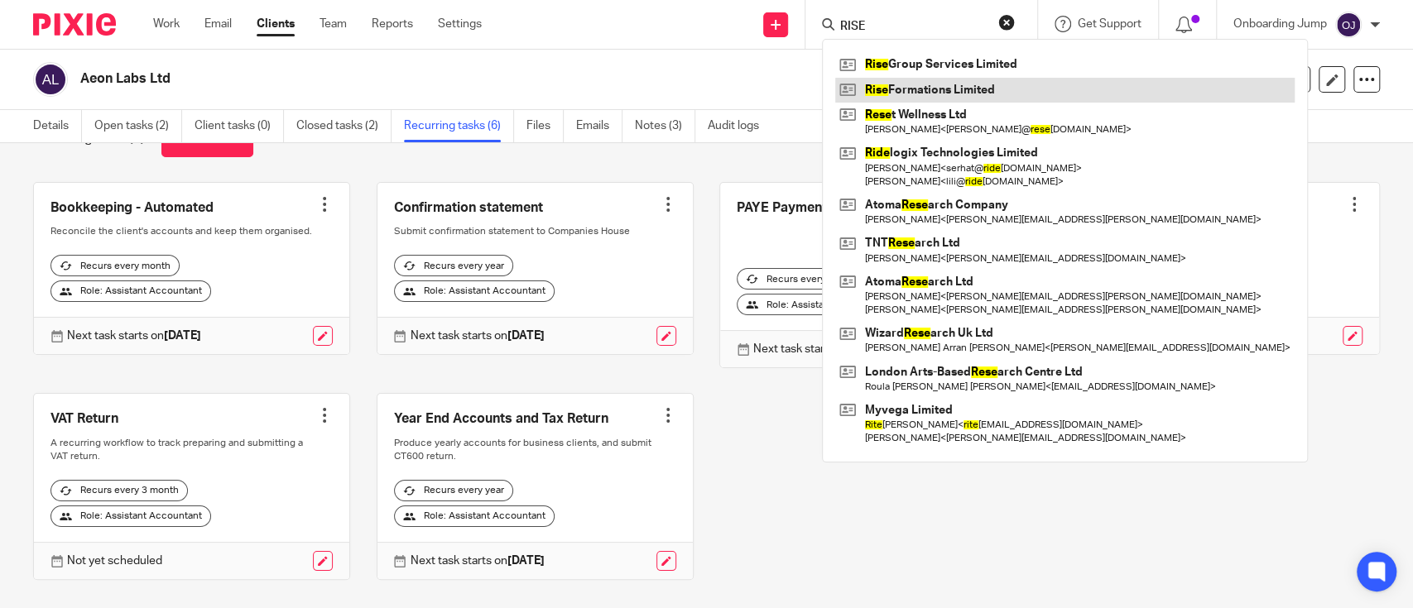
type input "RISE"
click at [918, 86] on link at bounding box center [1064, 90] width 459 height 25
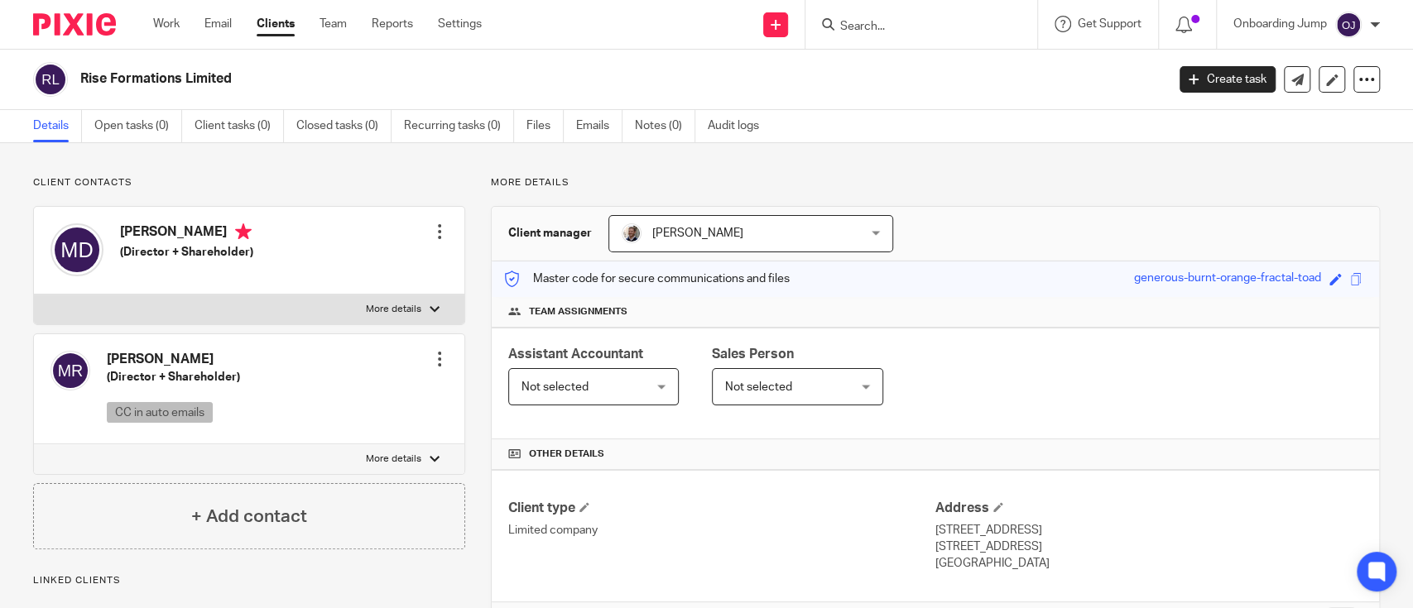
scroll to position [32, 0]
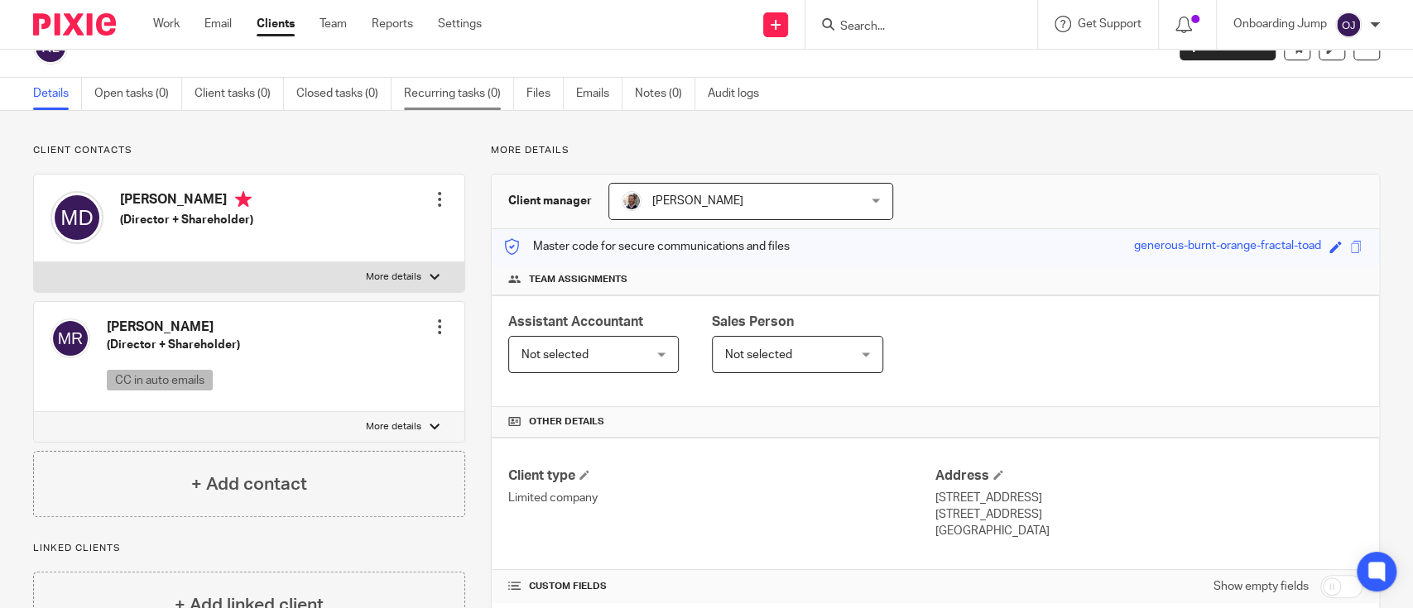
click at [493, 103] on link "Recurring tasks (0)" at bounding box center [459, 94] width 110 height 32
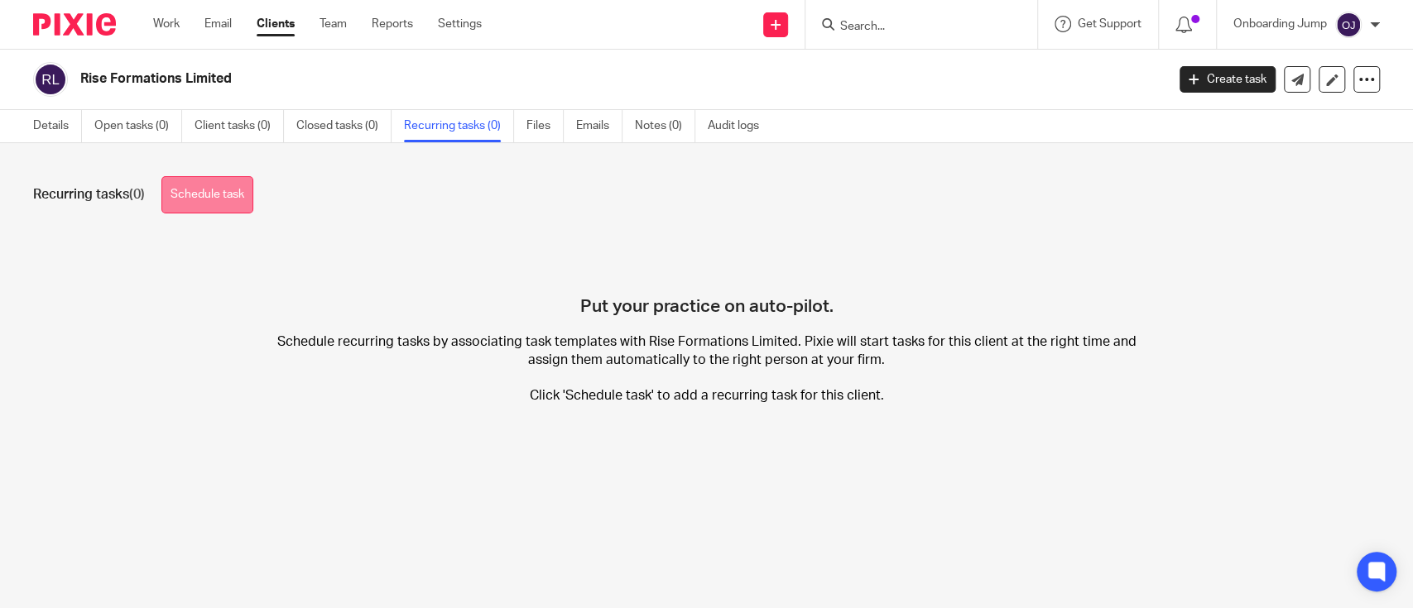
click at [245, 189] on link "Schedule task" at bounding box center [207, 194] width 92 height 37
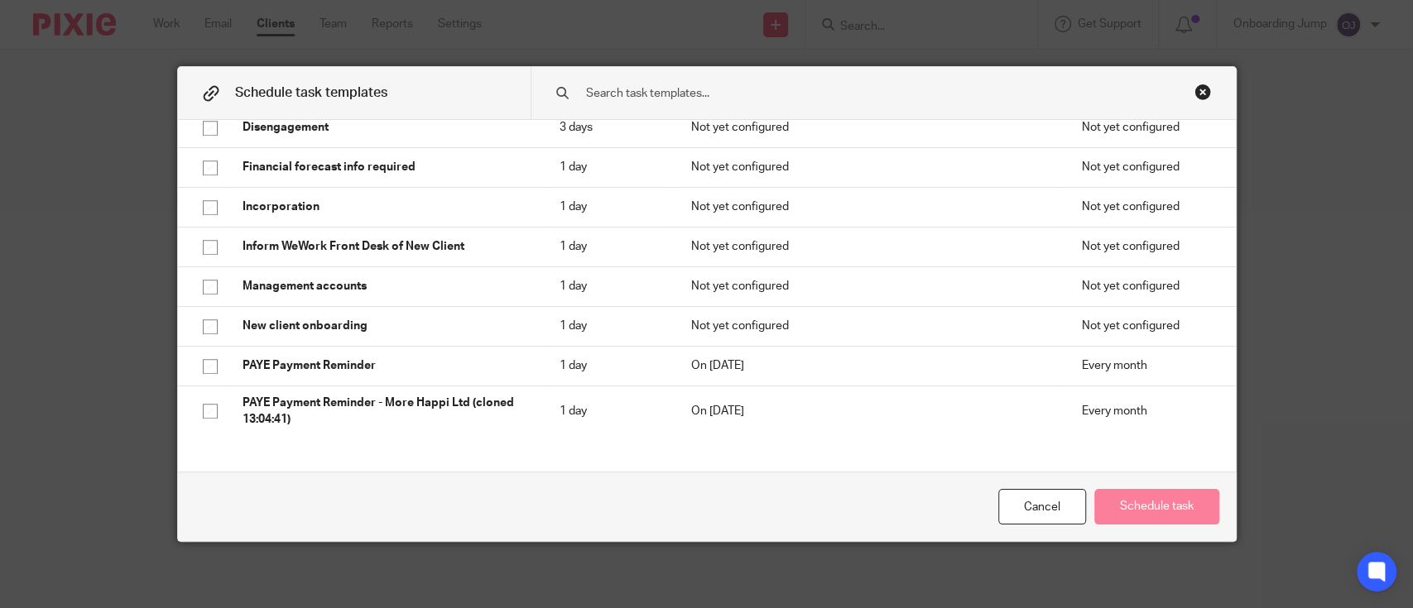
scroll to position [590, 0]
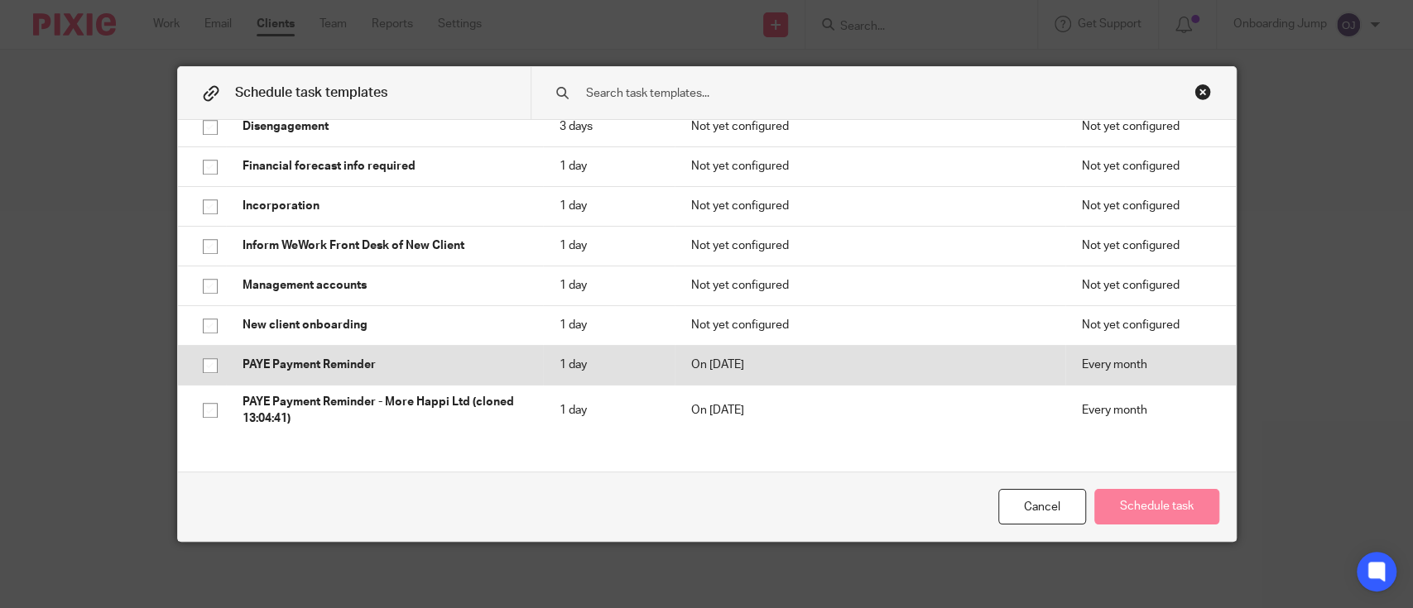
click at [196, 359] on input "checkbox" at bounding box center [210, 365] width 31 height 31
checkbox input "true"
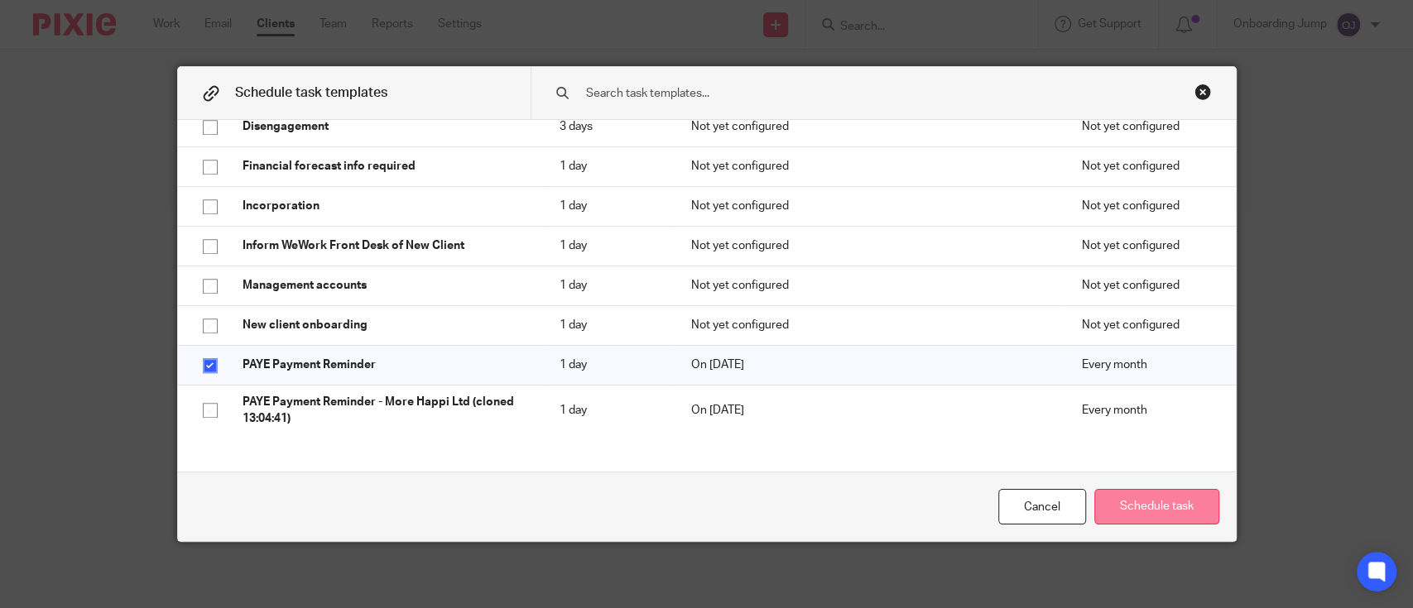
click at [1122, 513] on button "Schedule task" at bounding box center [1156, 507] width 125 height 36
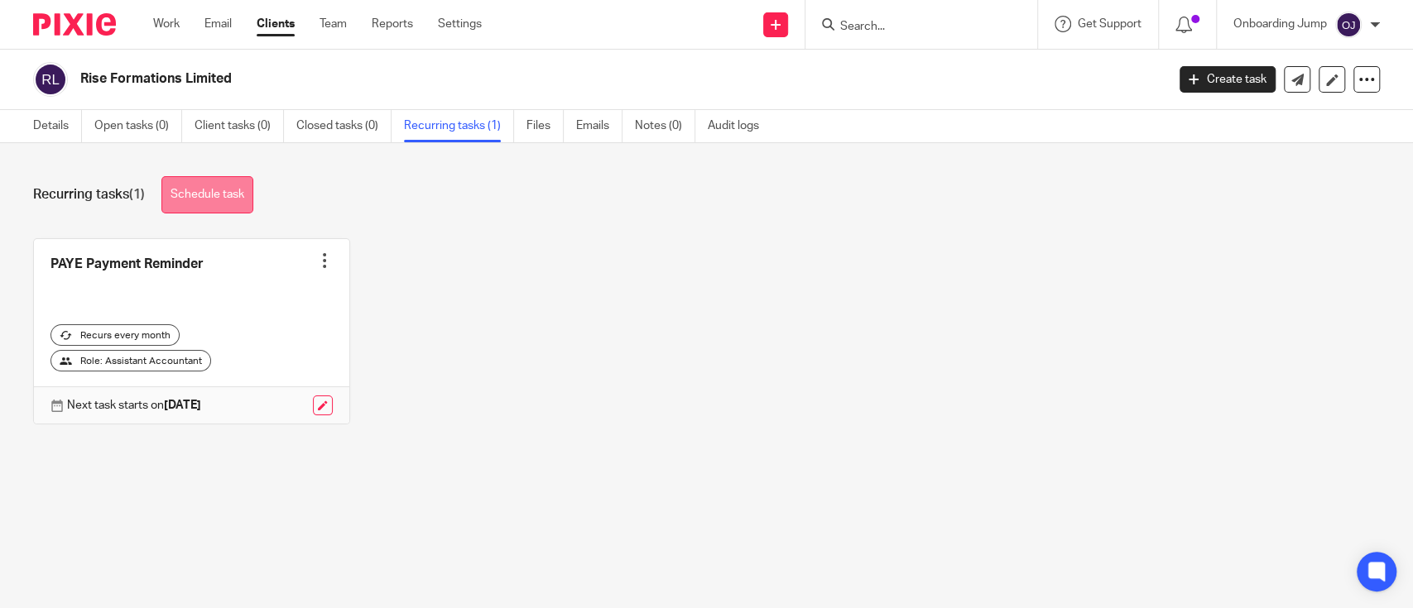
click at [214, 204] on link "Schedule task" at bounding box center [207, 194] width 92 height 37
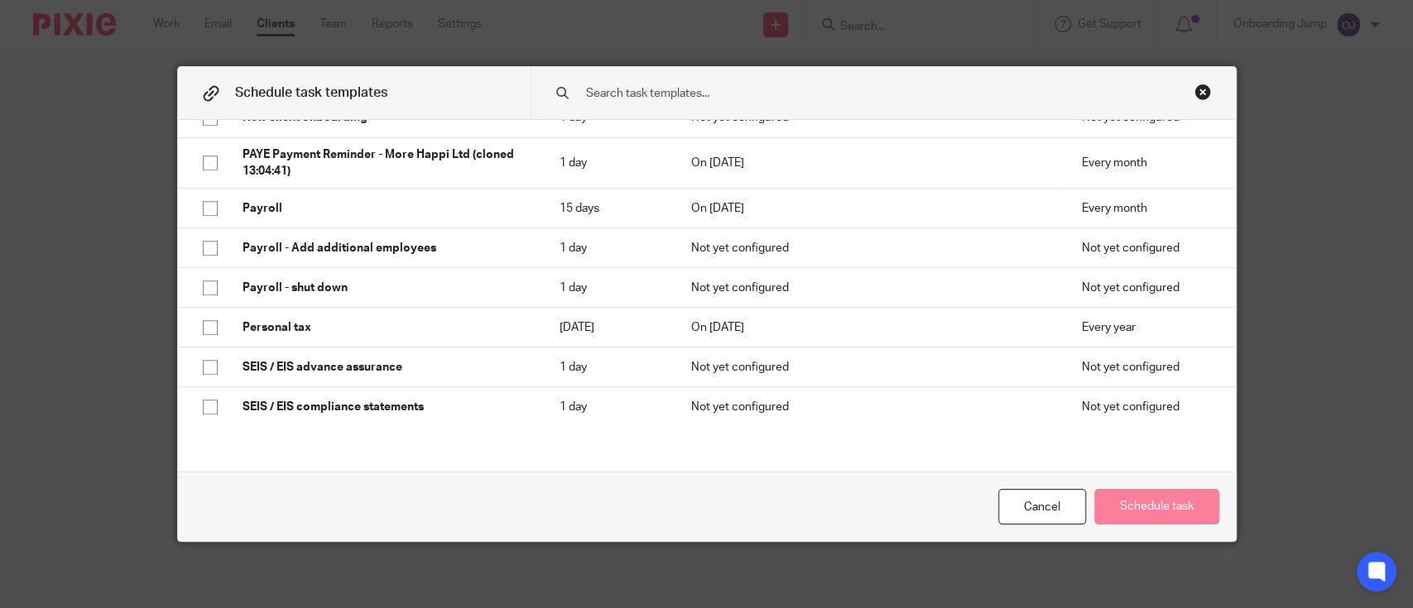
scroll to position [799, 0]
click at [1198, 89] on div "Close this dialog window" at bounding box center [1202, 92] width 17 height 17
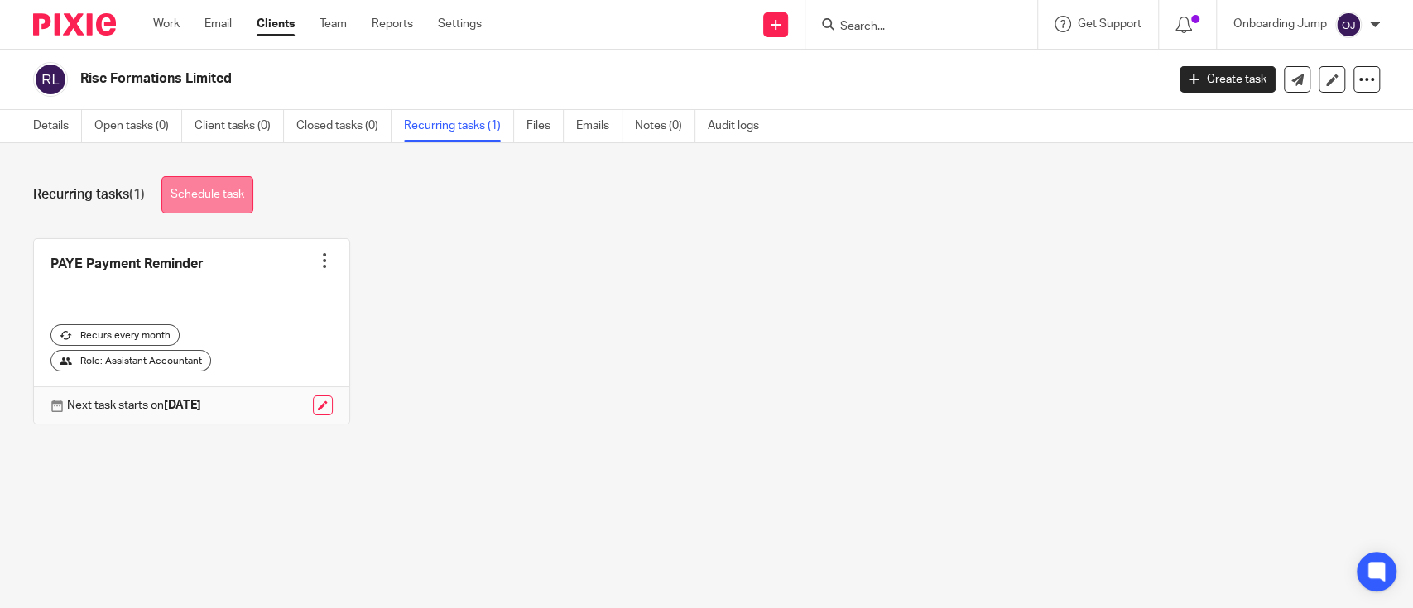
click at [228, 182] on link "Schedule task" at bounding box center [207, 194] width 92 height 37
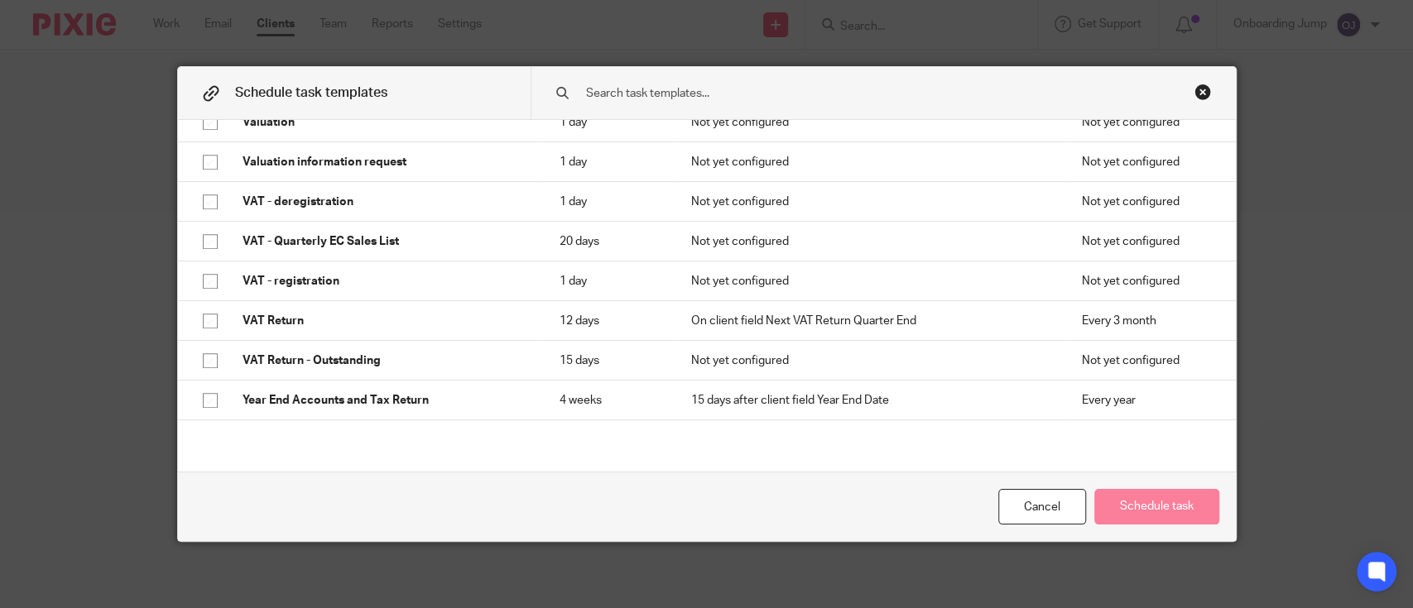
scroll to position [1237, 0]
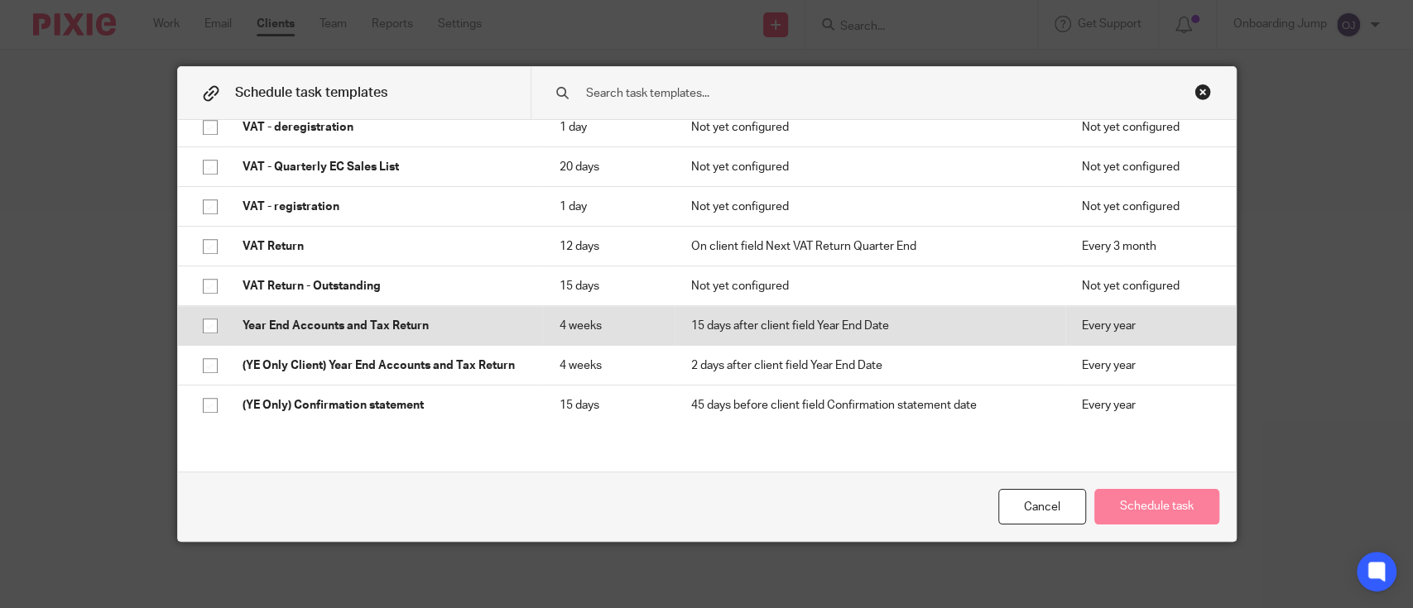
click at [362, 331] on p "Year End Accounts and Tax Return" at bounding box center [385, 326] width 284 height 17
checkbox input "true"
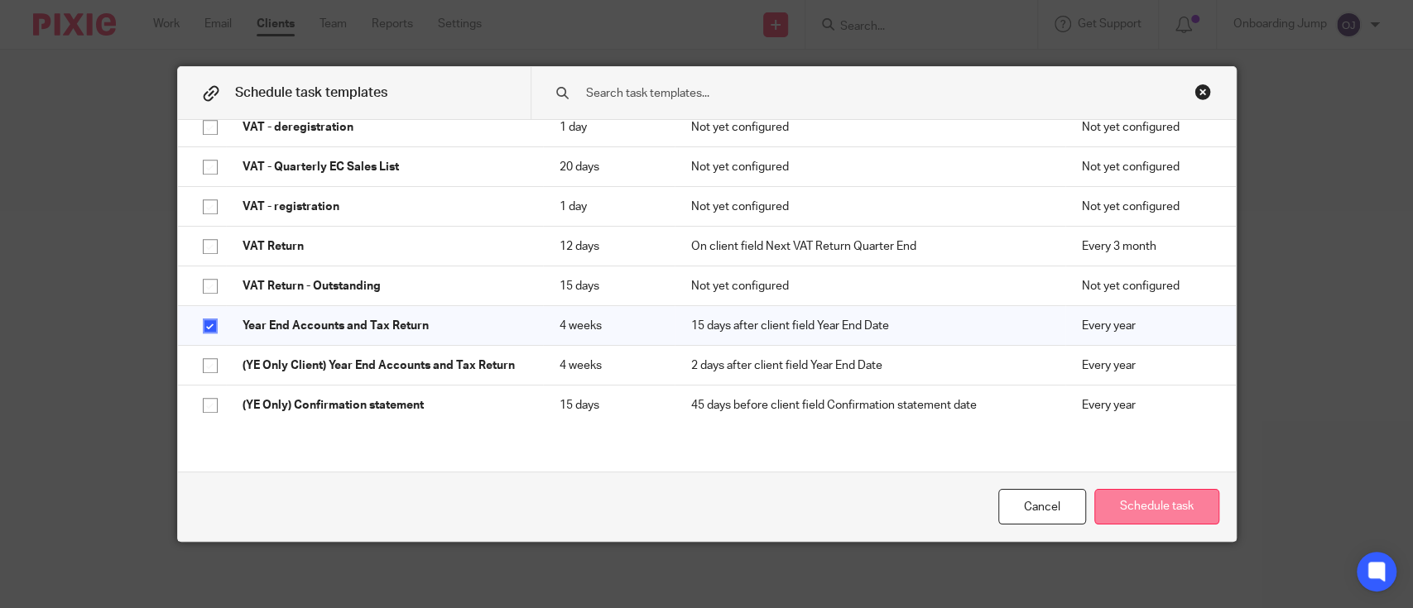
click at [1134, 507] on button "Schedule task" at bounding box center [1156, 507] width 125 height 36
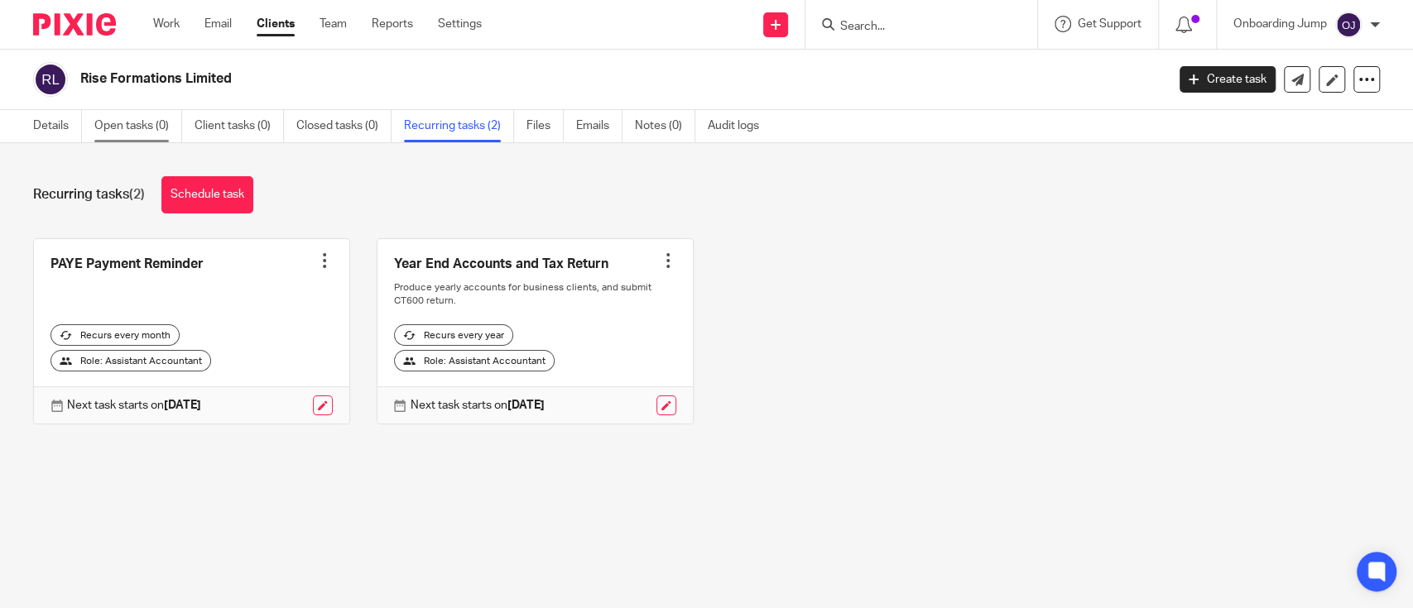
click at [151, 124] on link "Open tasks (0)" at bounding box center [138, 126] width 88 height 32
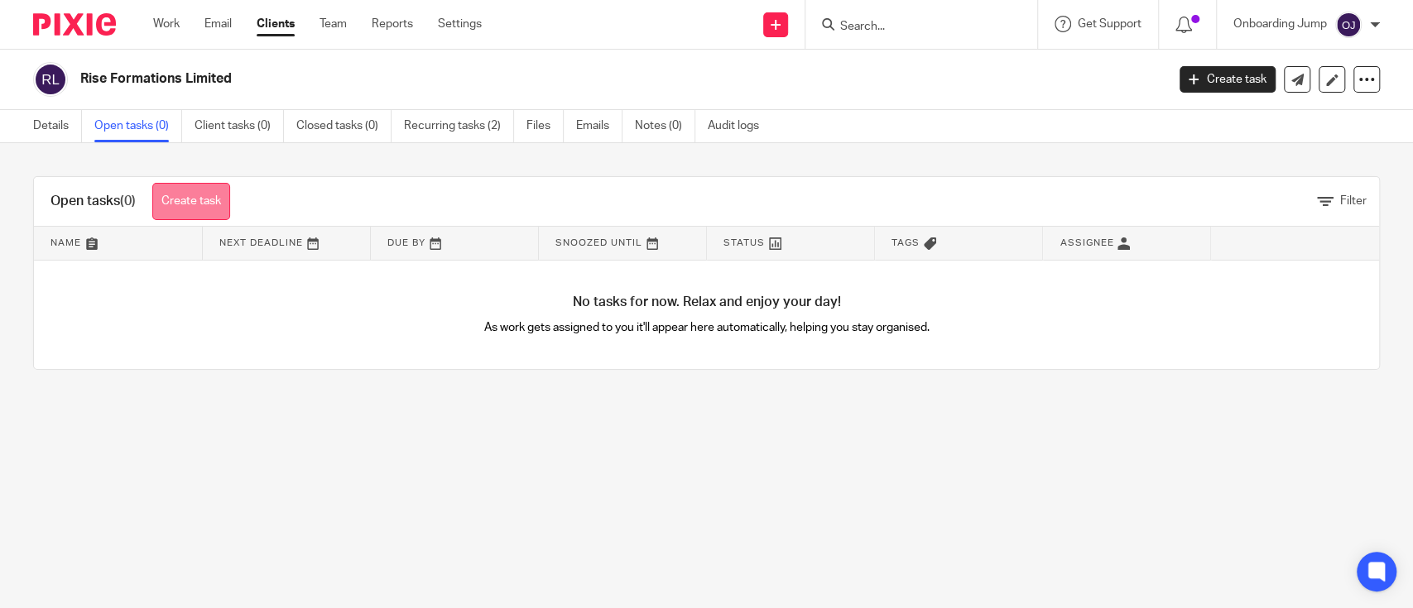
click at [213, 213] on link "Create task" at bounding box center [191, 201] width 78 height 37
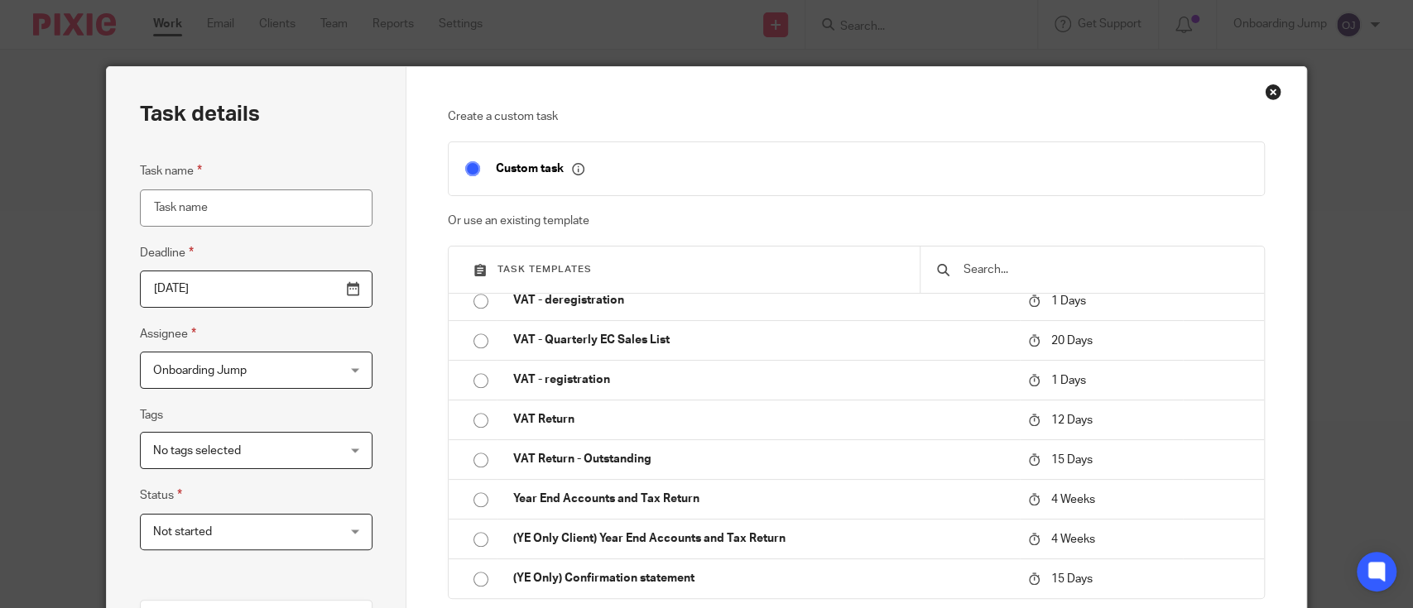
scroll to position [314, 0]
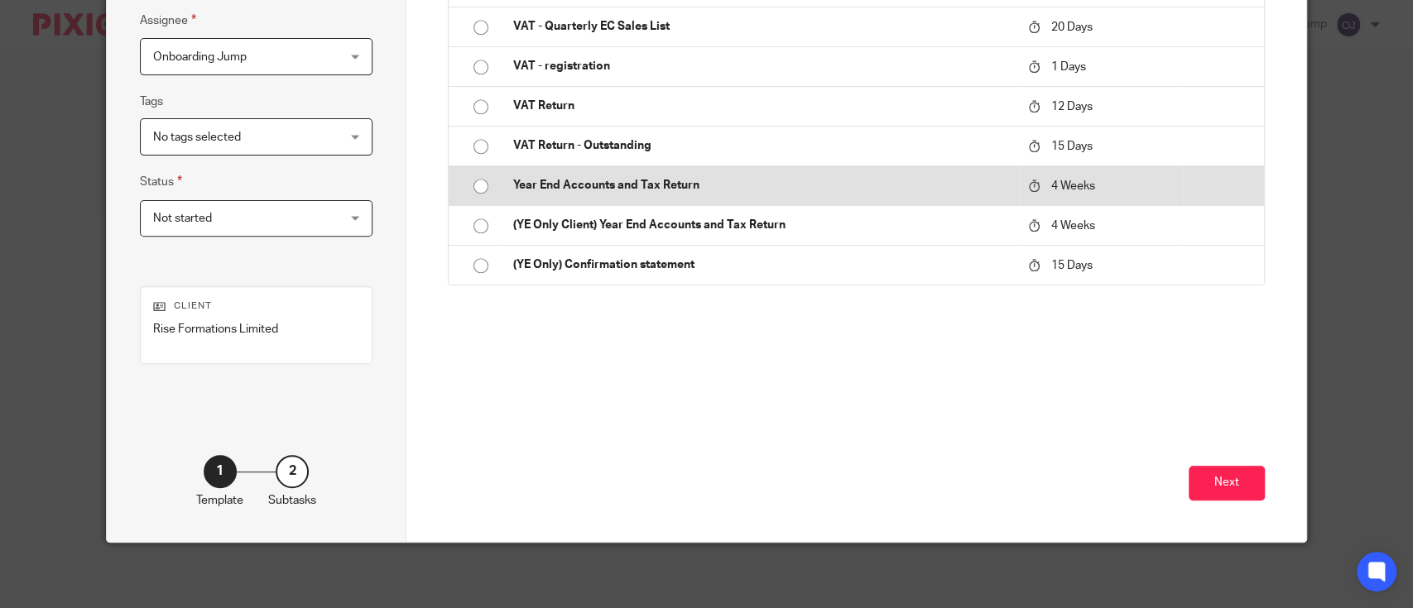
click at [595, 191] on p "Year End Accounts and Tax Return" at bounding box center [761, 185] width 497 height 17
type input "2025-09-24"
type input "Year End Accounts and Tax Return"
checkbox input "false"
radio input "true"
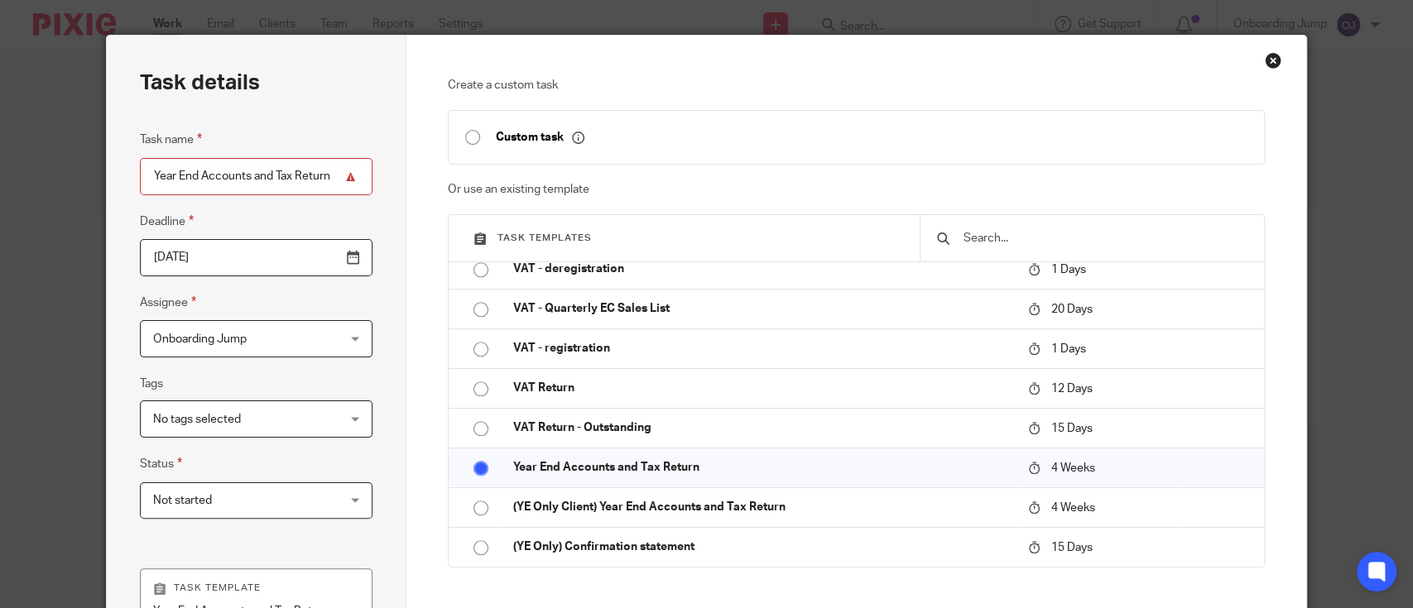
scroll to position [22, 0]
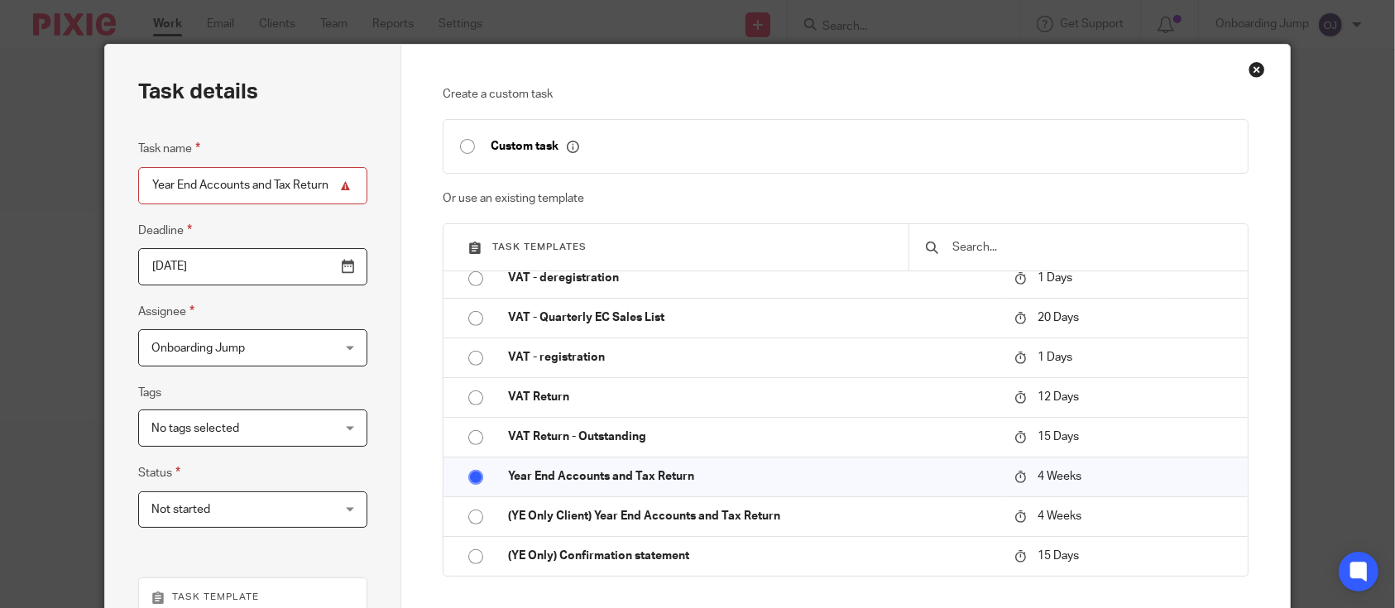
click at [353, 268] on input "2025-09-24" at bounding box center [252, 266] width 229 height 37
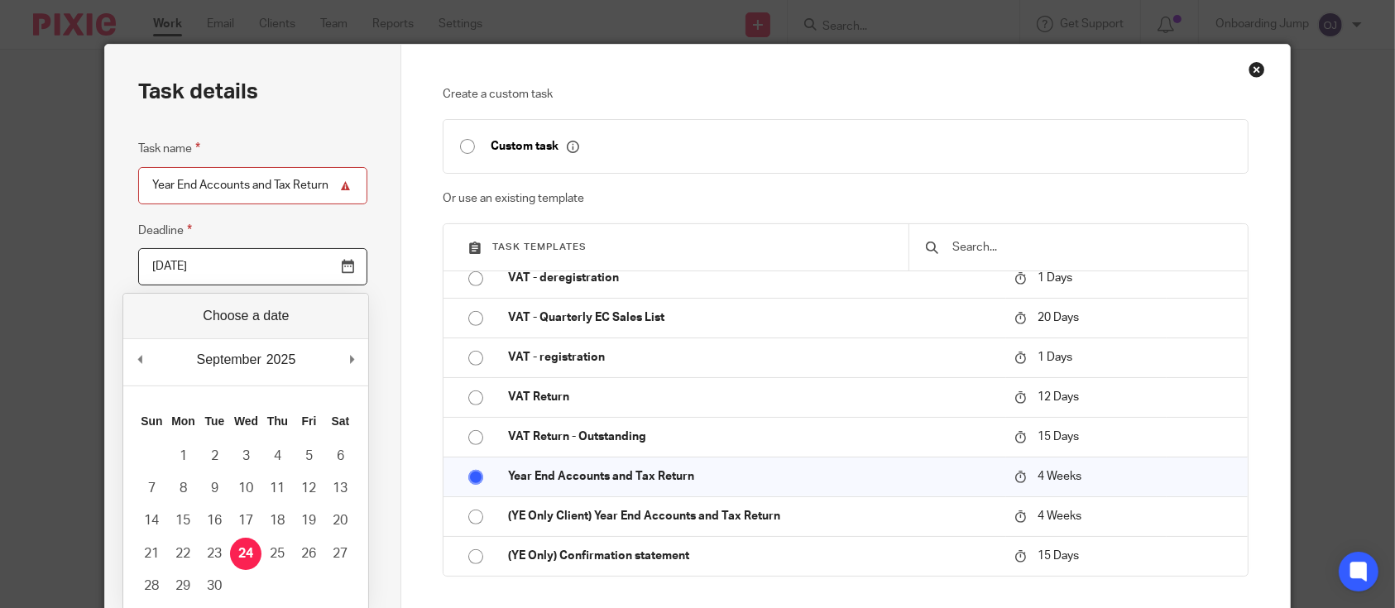
click at [319, 179] on input "Year End Accounts and Tax Return" at bounding box center [252, 185] width 229 height 37
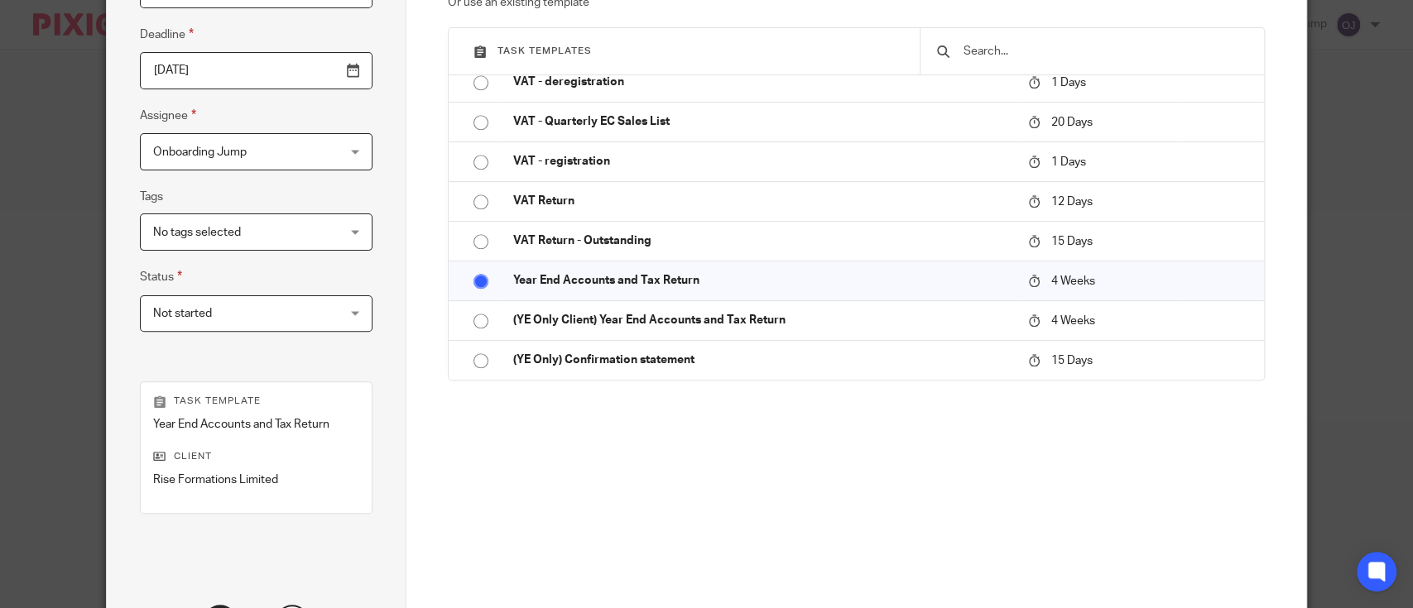
scroll to position [217, 0]
type input "Year End Accounts and Tax Return 2024"
click at [270, 162] on span "Onboarding Jump" at bounding box center [240, 153] width 175 height 35
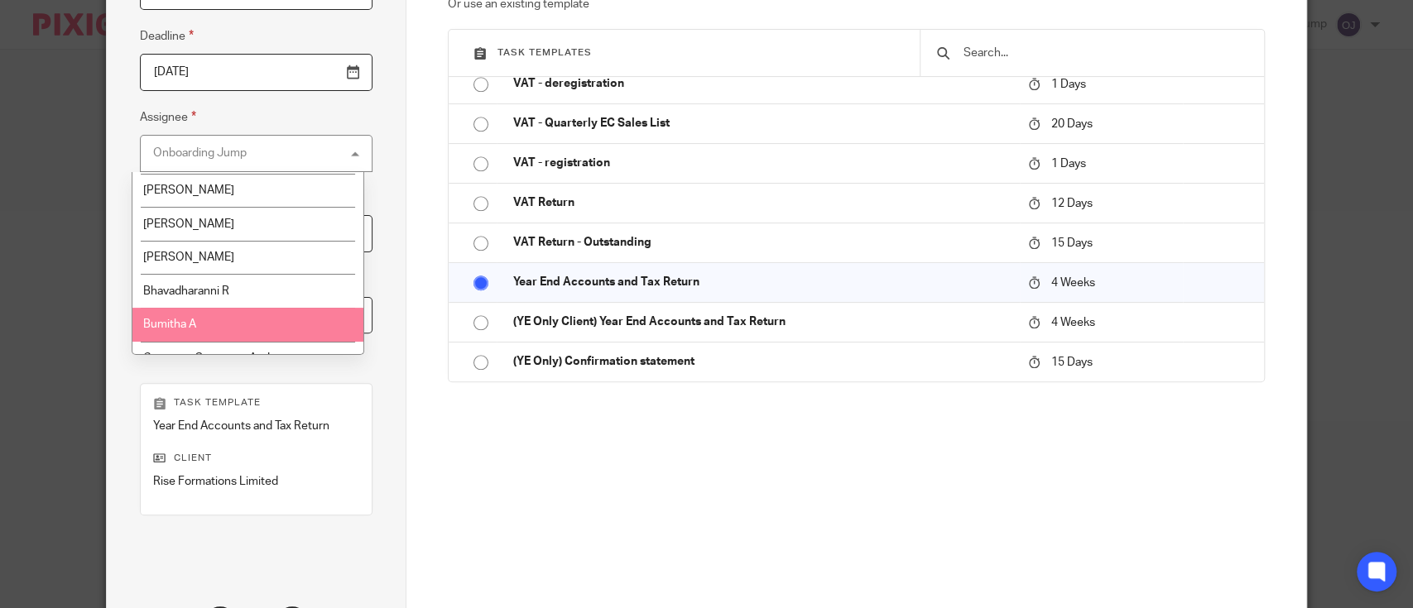
scroll to position [0, 0]
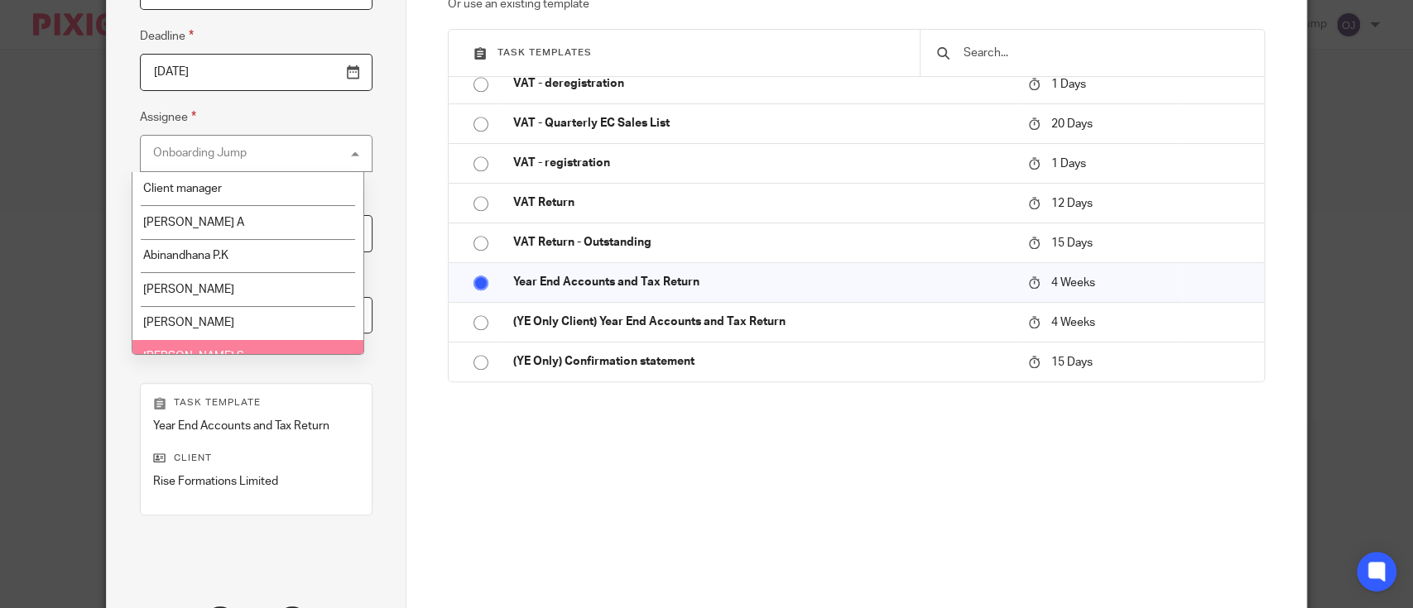
click at [540, 440] on div "Create a custom task Custom task Or use an existing template Task templates Arr…" at bounding box center [856, 200] width 817 height 617
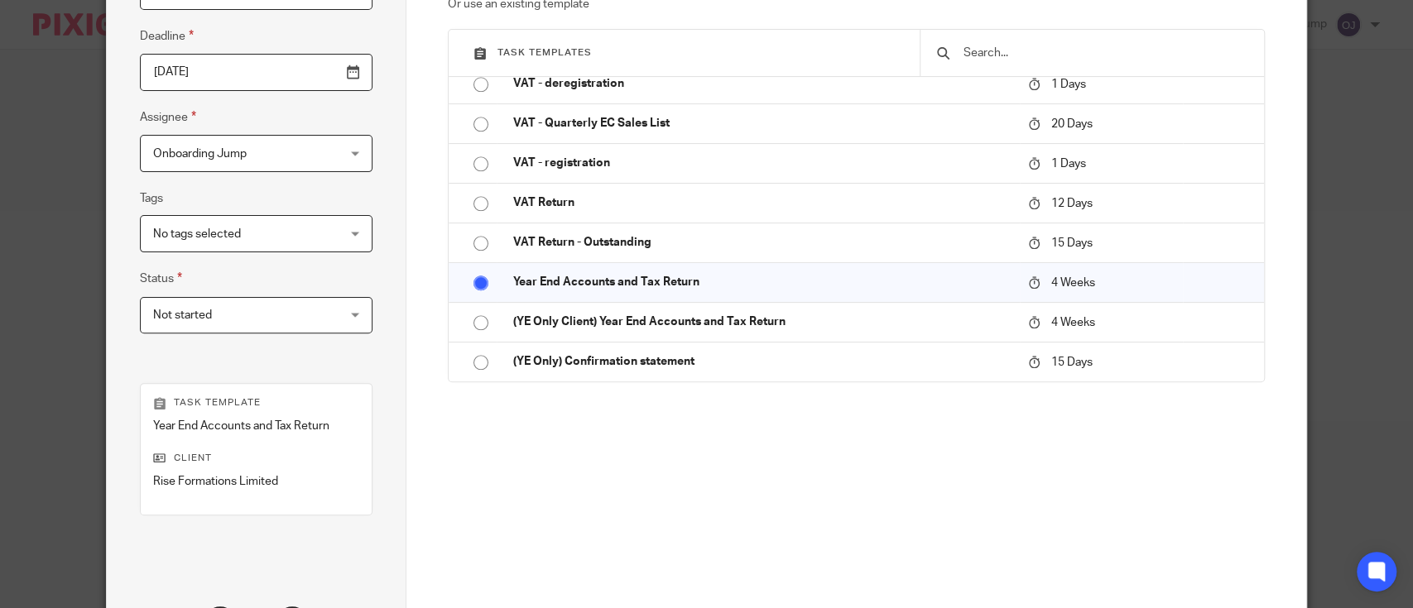
click at [271, 317] on span "Not started" at bounding box center [240, 315] width 175 height 35
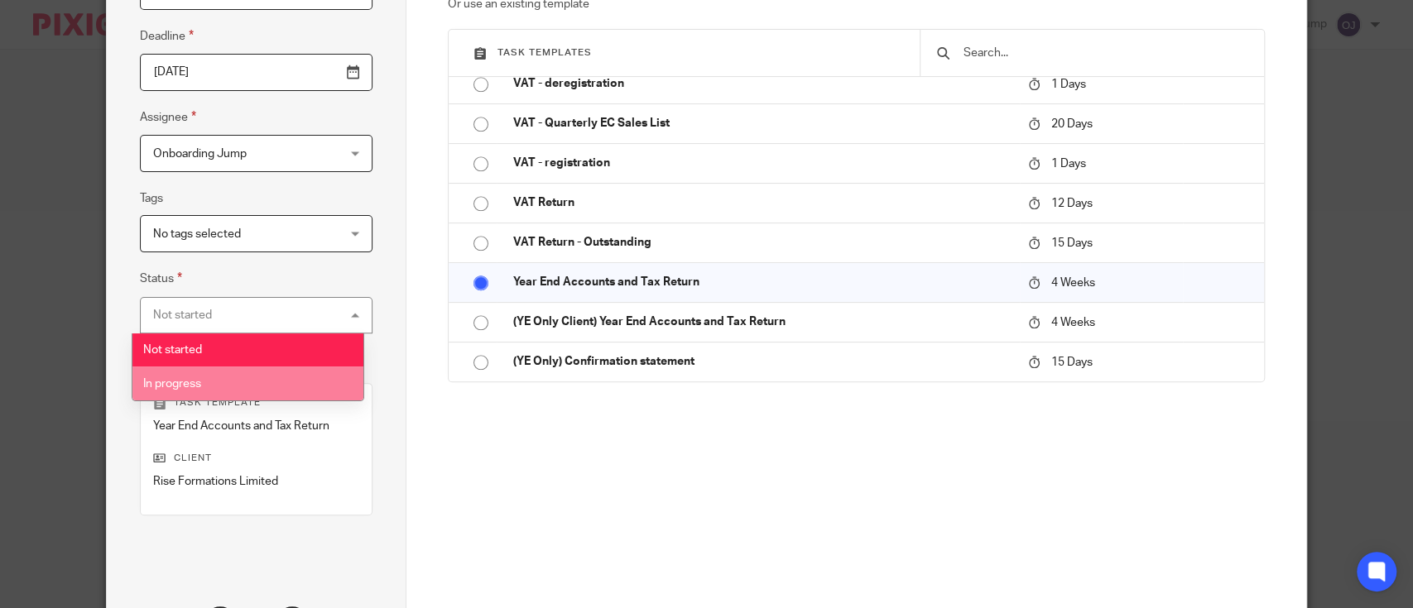
click at [517, 477] on div "Create a custom task Custom task Or use an existing template Task templates Arr…" at bounding box center [856, 200] width 817 height 617
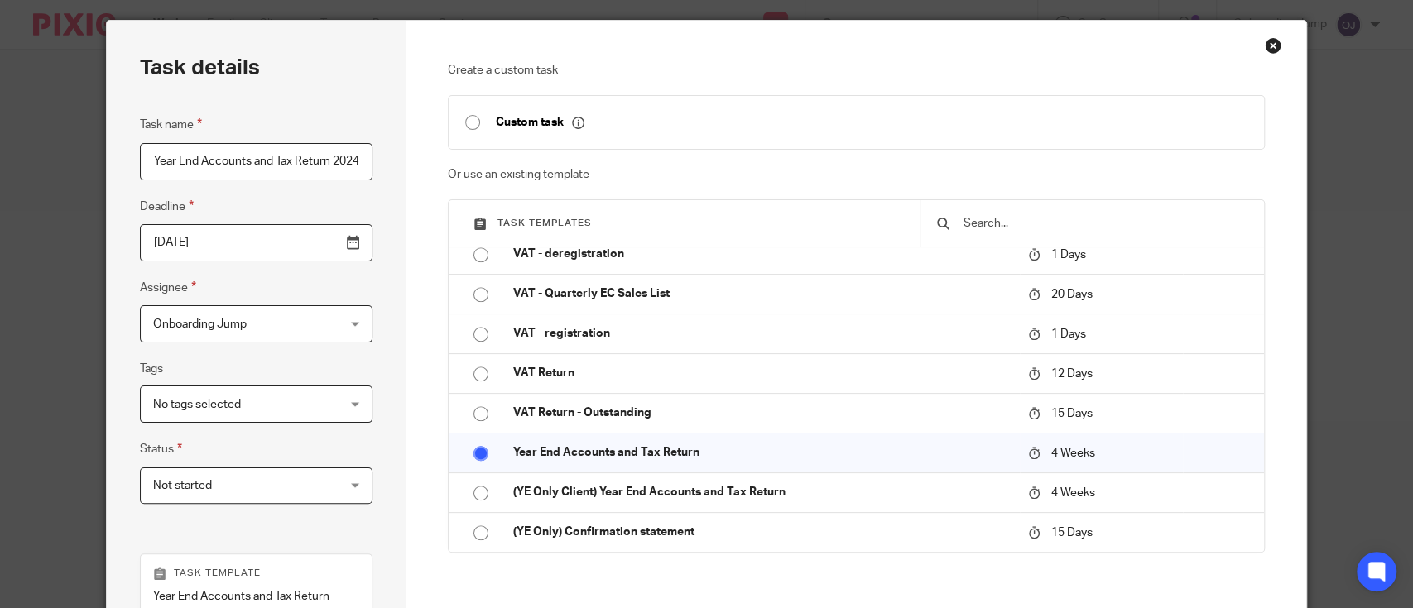
scroll to position [45, 0]
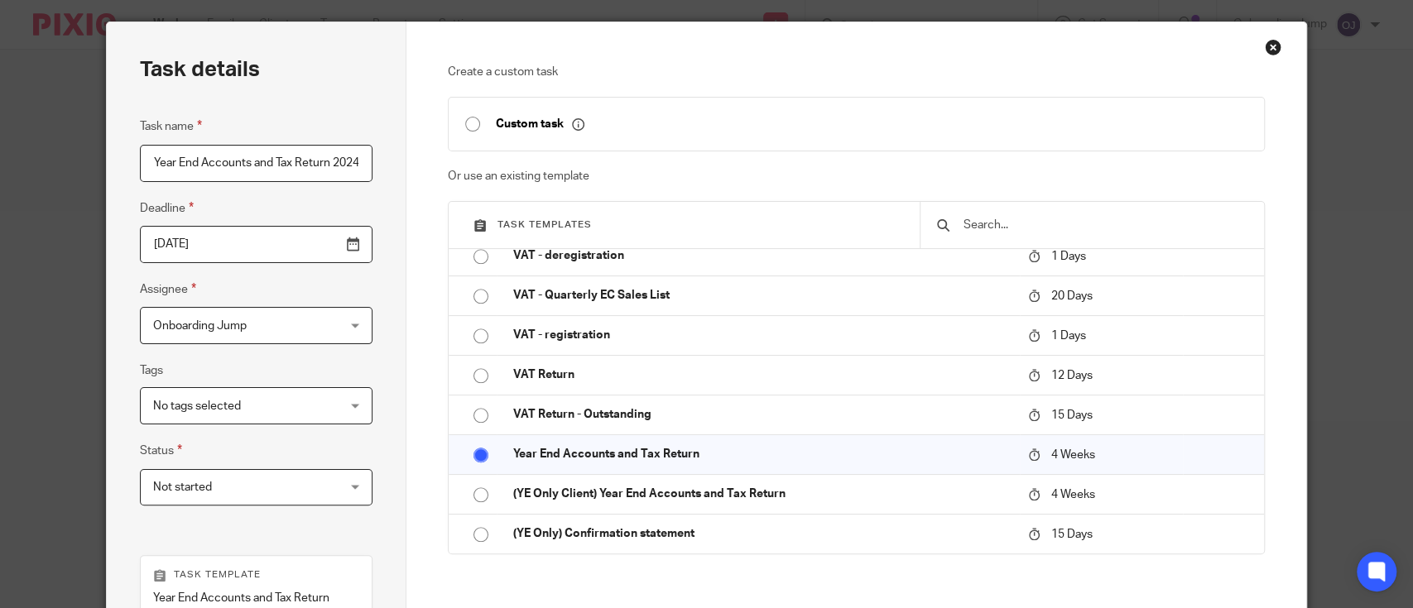
click at [1266, 50] on div "Close this dialog window" at bounding box center [1273, 47] width 17 height 17
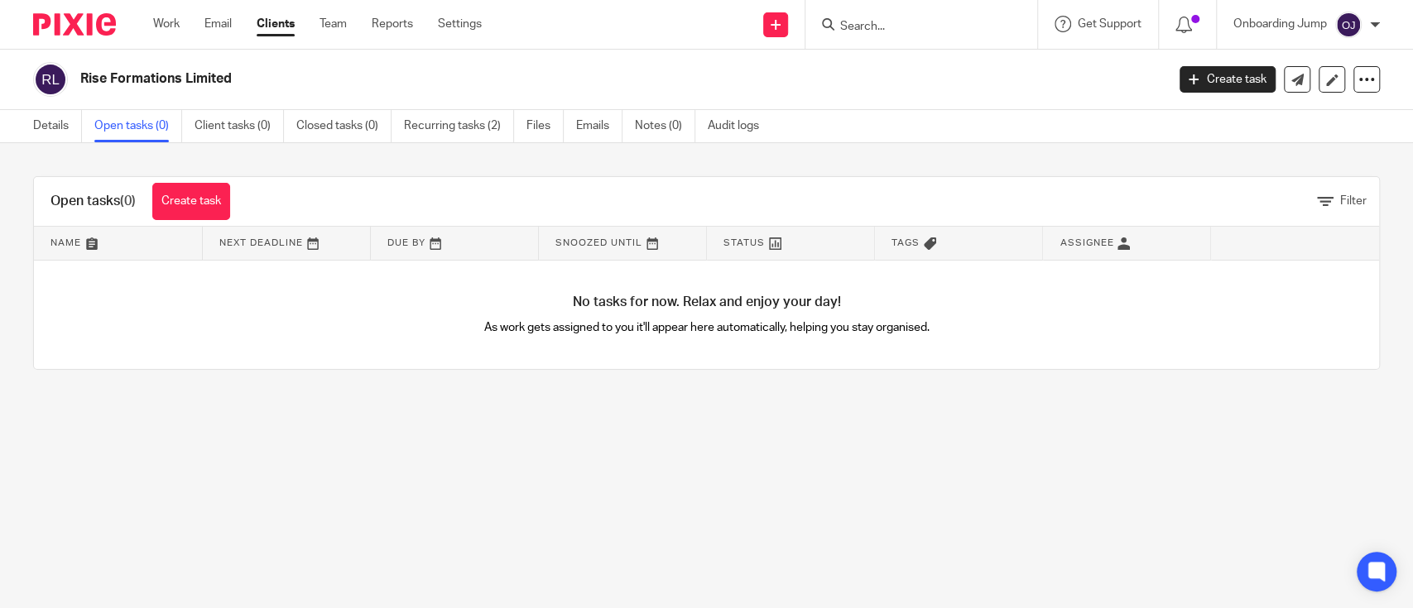
click at [881, 26] on input "Search" at bounding box center [912, 27] width 149 height 15
click at [867, 25] on input "Search" at bounding box center [912, 27] width 149 height 15
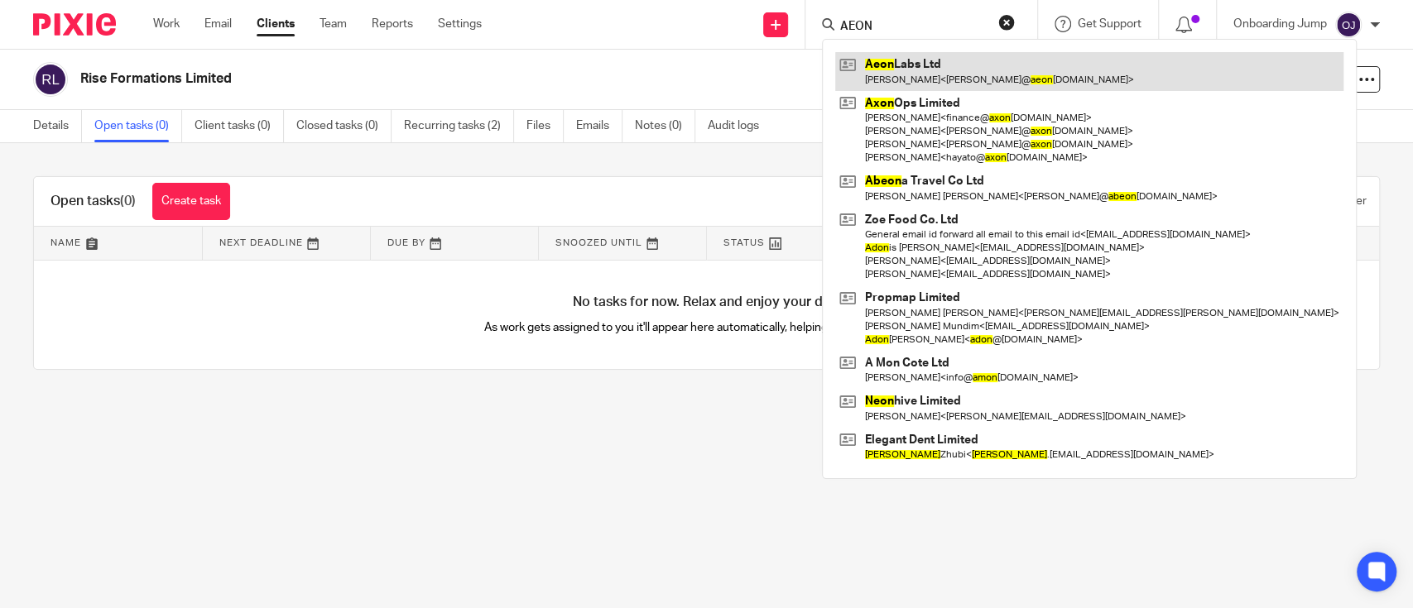
type input "AEON"
click at [911, 76] on link at bounding box center [1089, 71] width 508 height 38
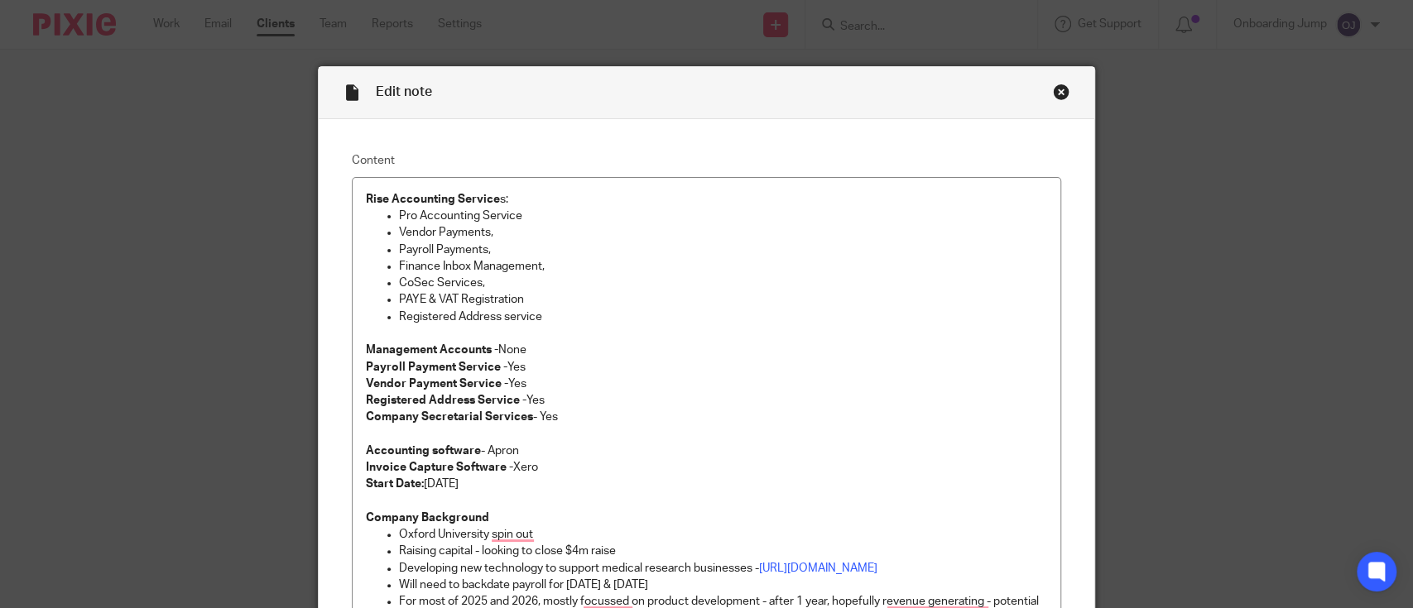
click at [1053, 89] on div "Close this dialog window" at bounding box center [1061, 92] width 17 height 17
